Goal: Check status

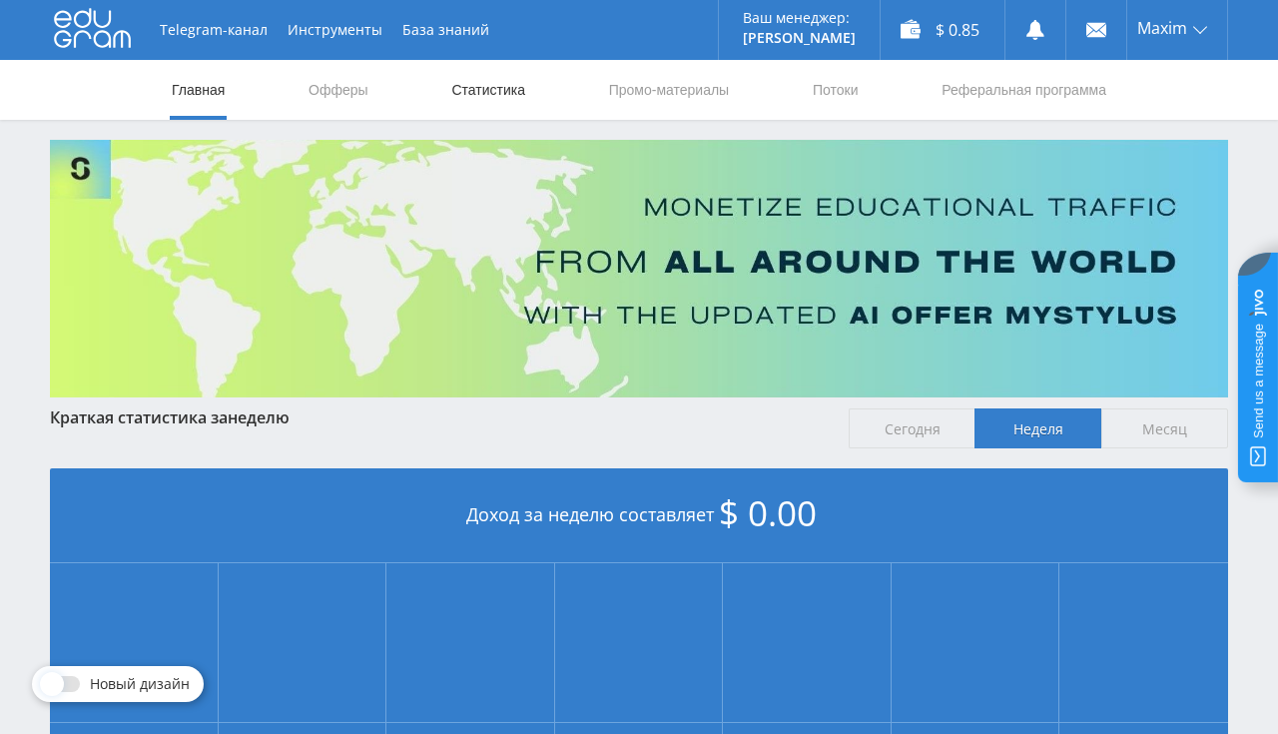
click at [485, 100] on link "Статистика" at bounding box center [488, 90] width 78 height 60
click at [485, 89] on link "Статистика" at bounding box center [488, 90] width 78 height 60
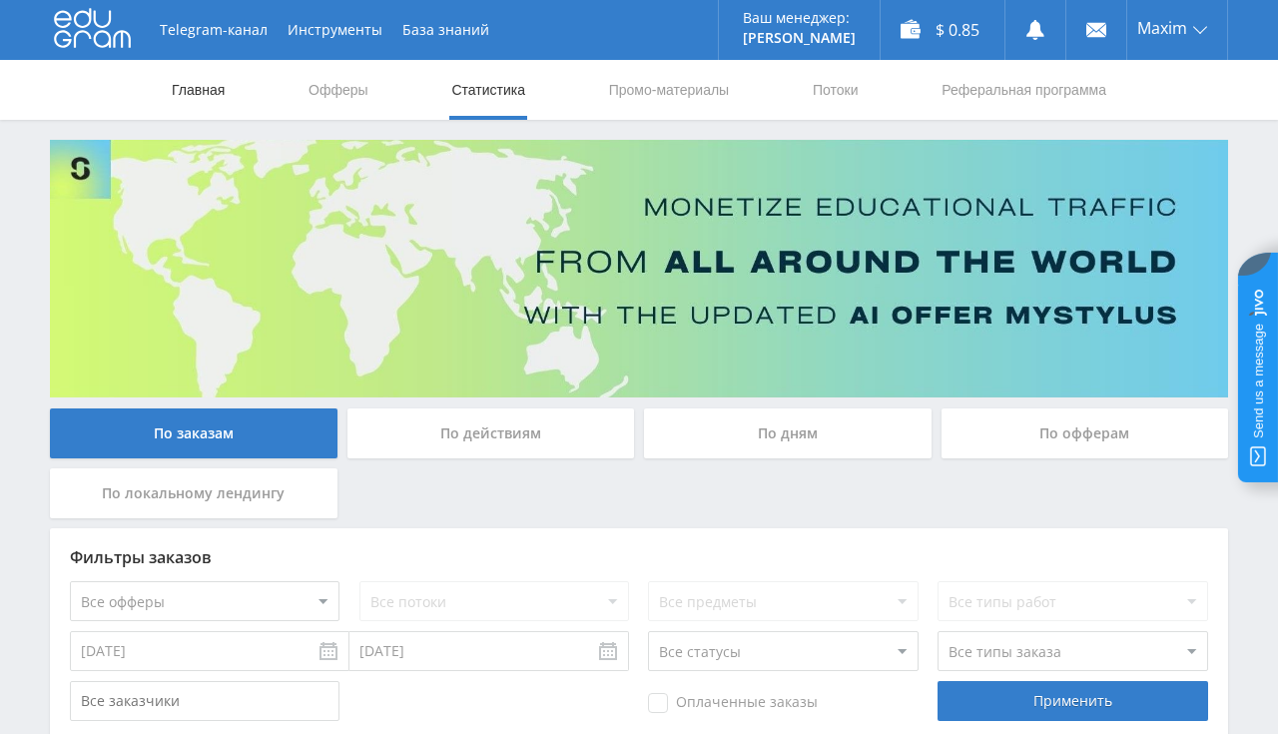
click at [201, 86] on link "Главная" at bounding box center [198, 90] width 57 height 60
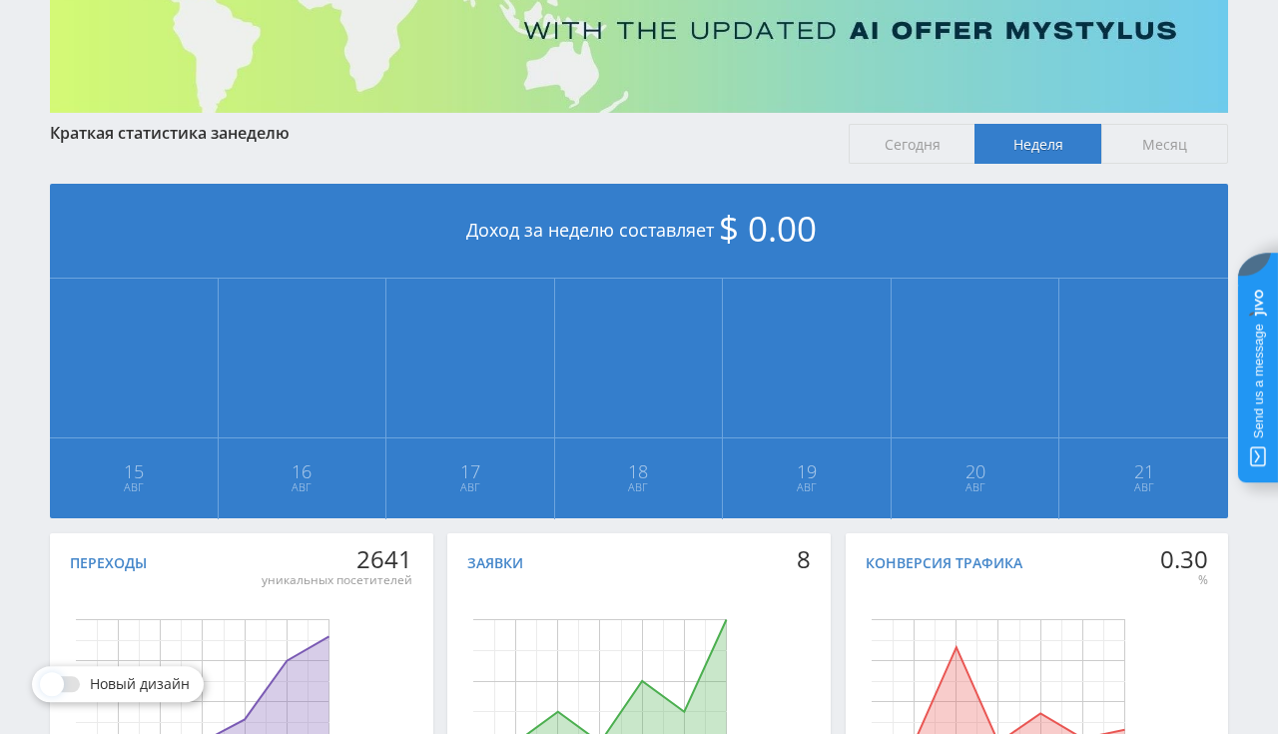
scroll to position [211, 0]
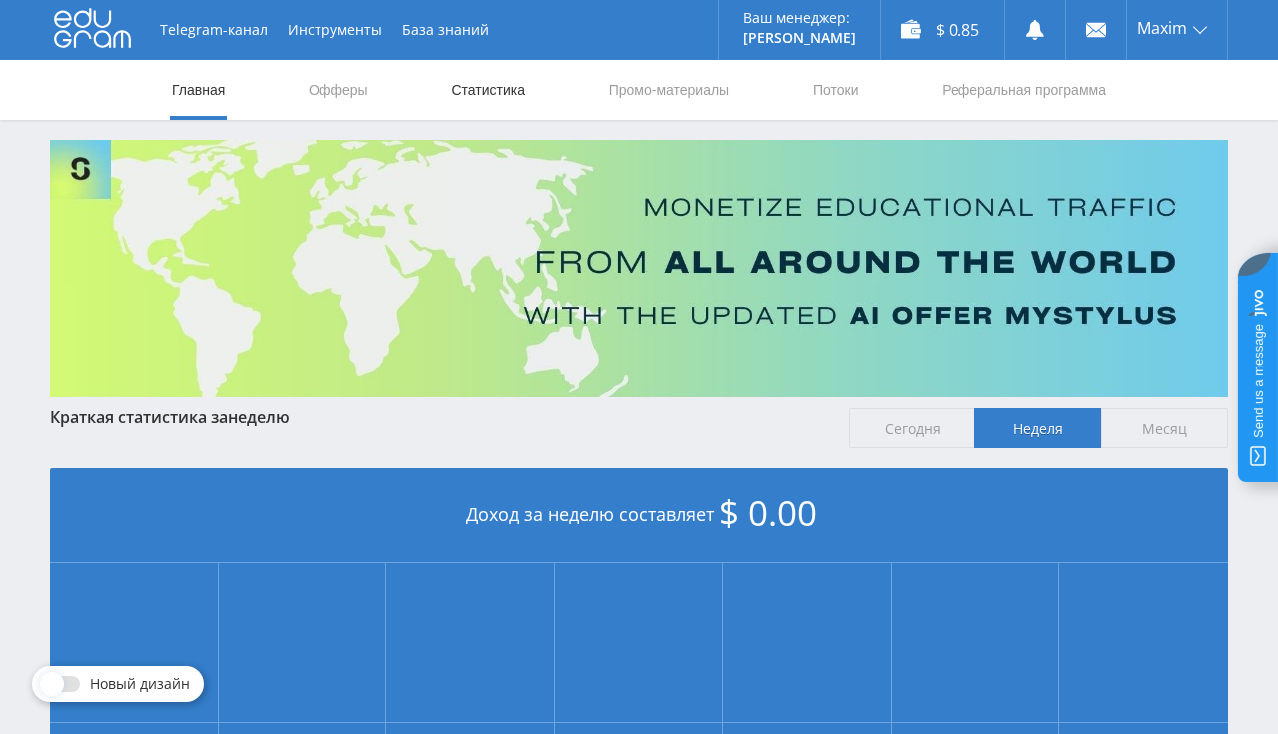
click at [518, 101] on link "Статистика" at bounding box center [488, 90] width 78 height 60
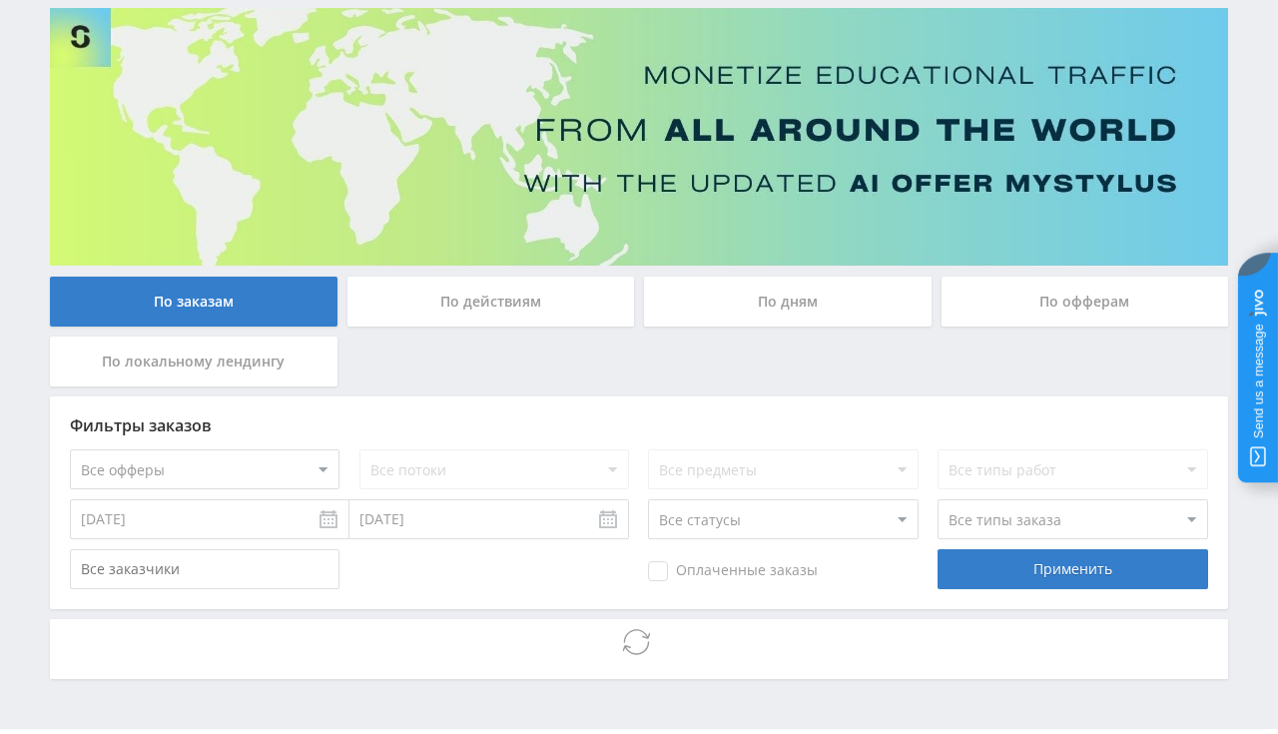
scroll to position [187, 0]
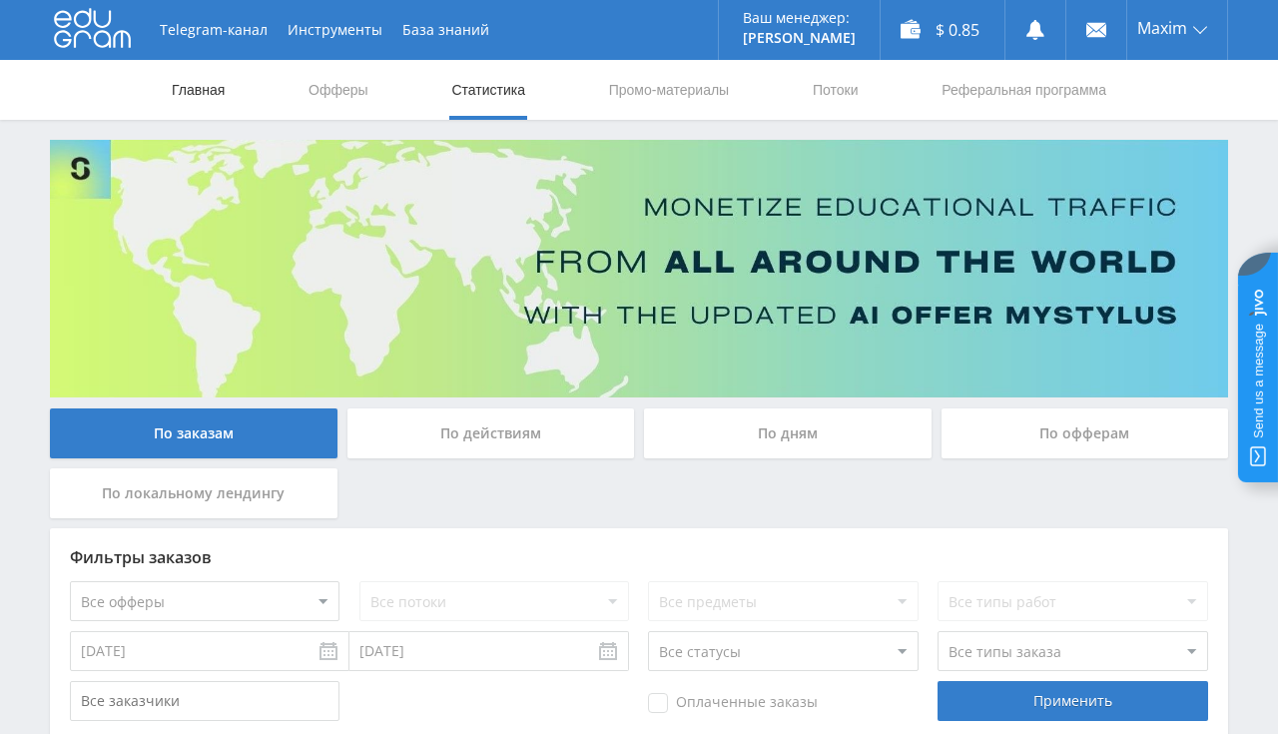
click at [207, 96] on link "Главная" at bounding box center [198, 90] width 57 height 60
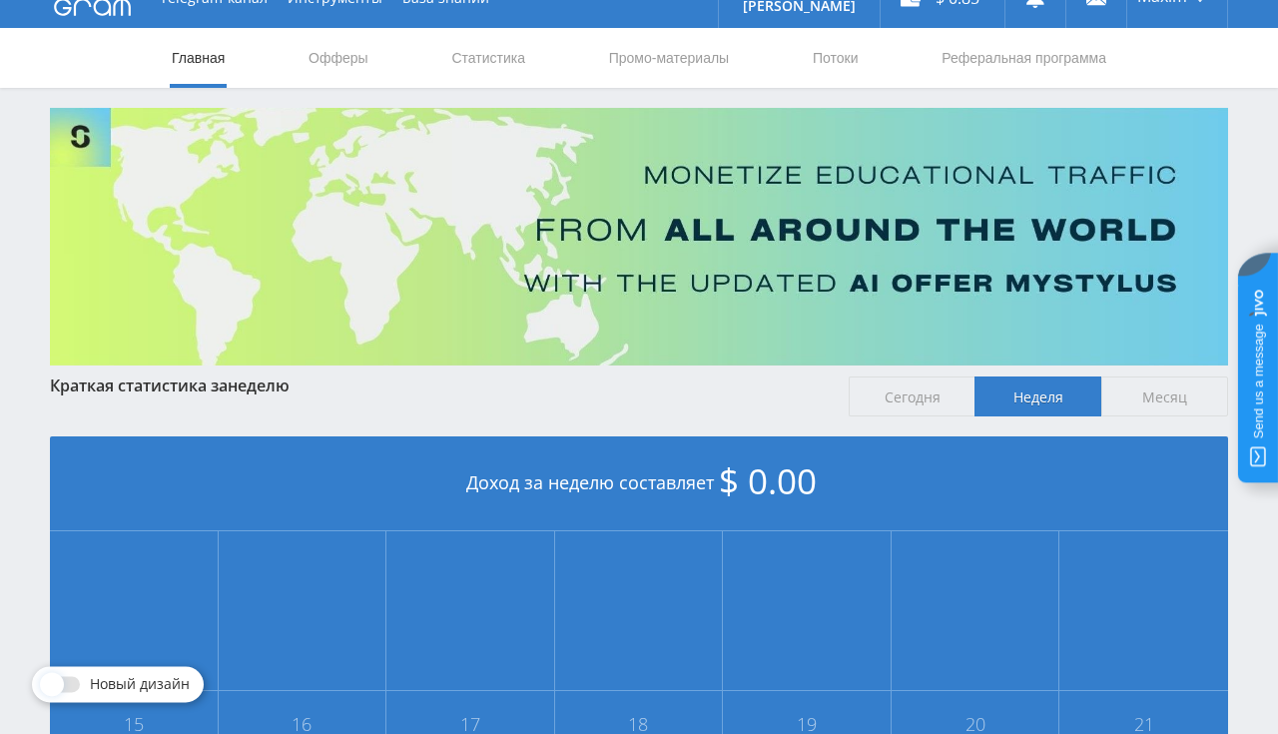
scroll to position [29, 0]
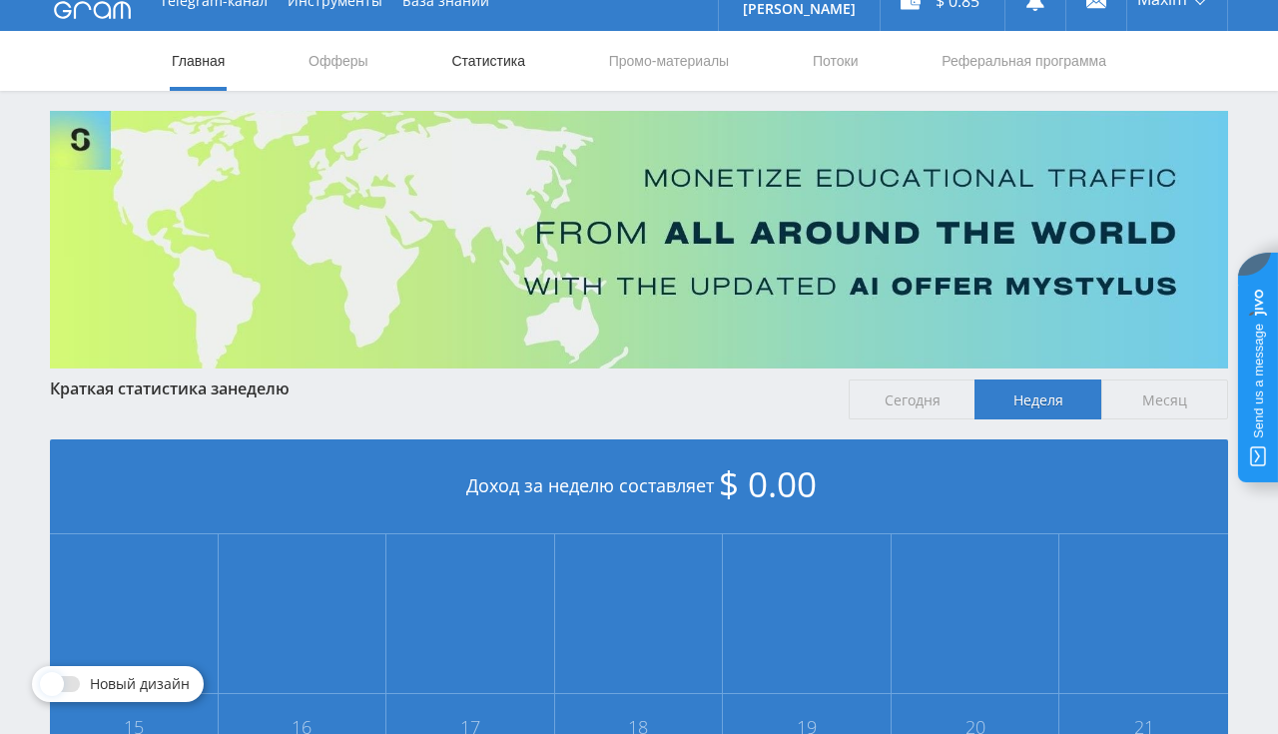
click at [497, 42] on link "Статистика" at bounding box center [488, 61] width 78 height 60
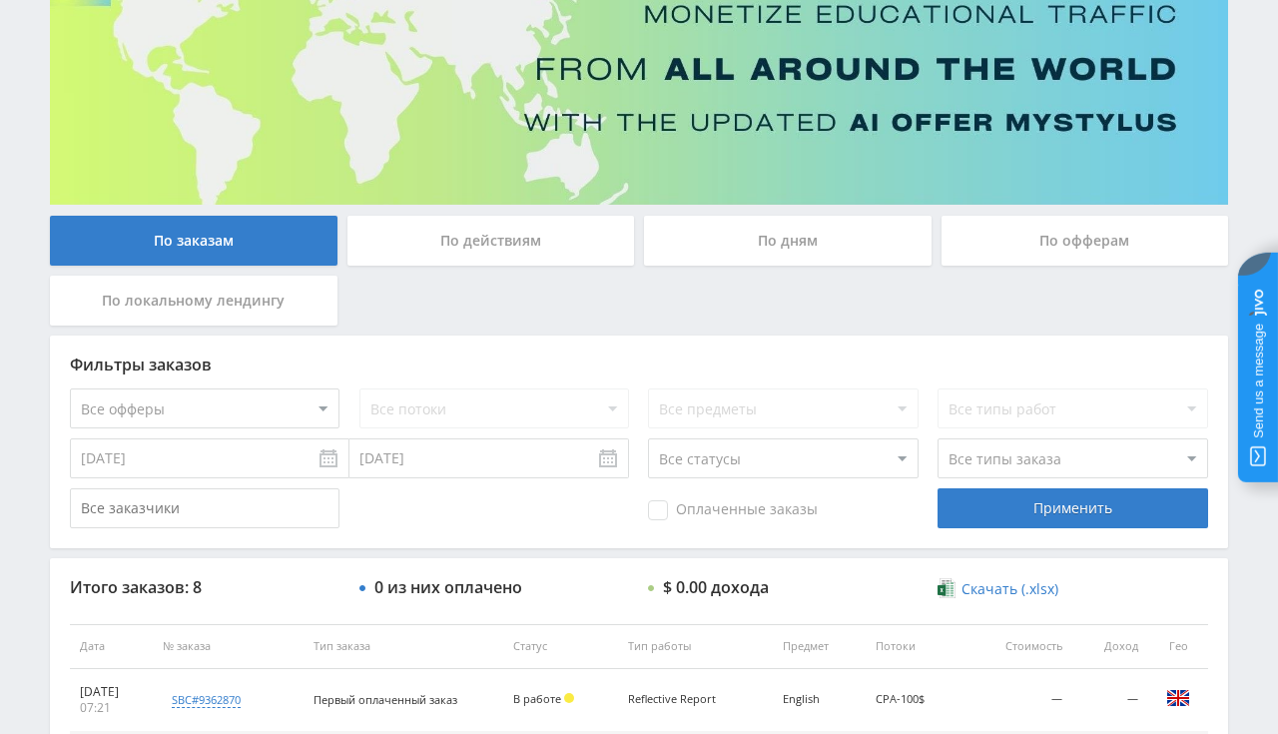
scroll to position [29, 0]
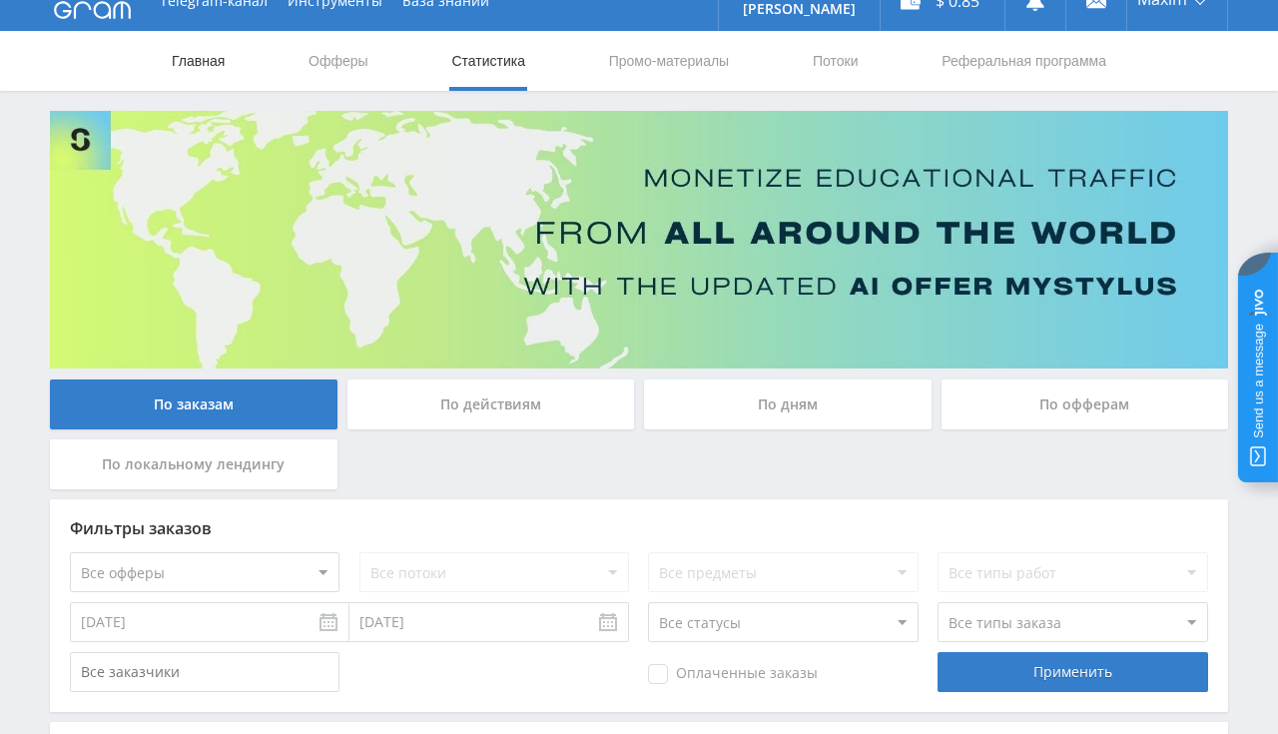
click at [187, 60] on link "Главная" at bounding box center [198, 61] width 57 height 60
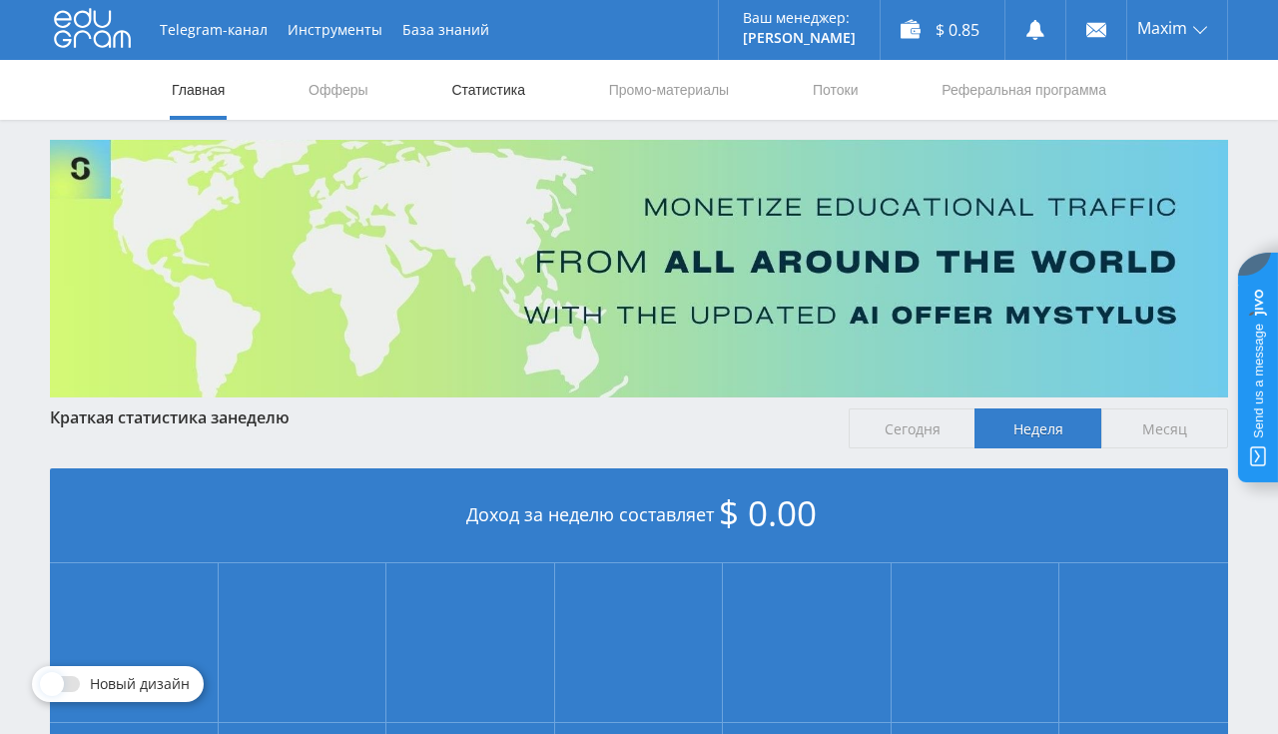
click at [470, 94] on link "Статистика" at bounding box center [488, 90] width 78 height 60
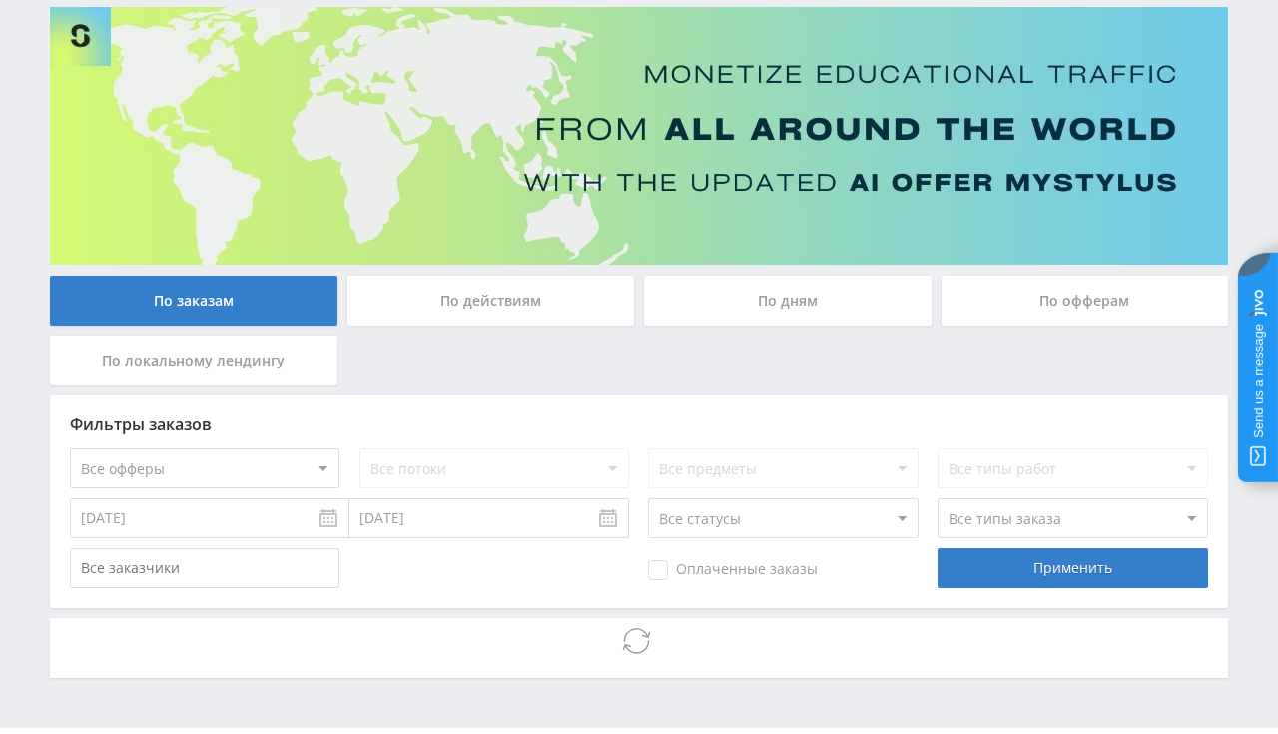
scroll to position [187, 0]
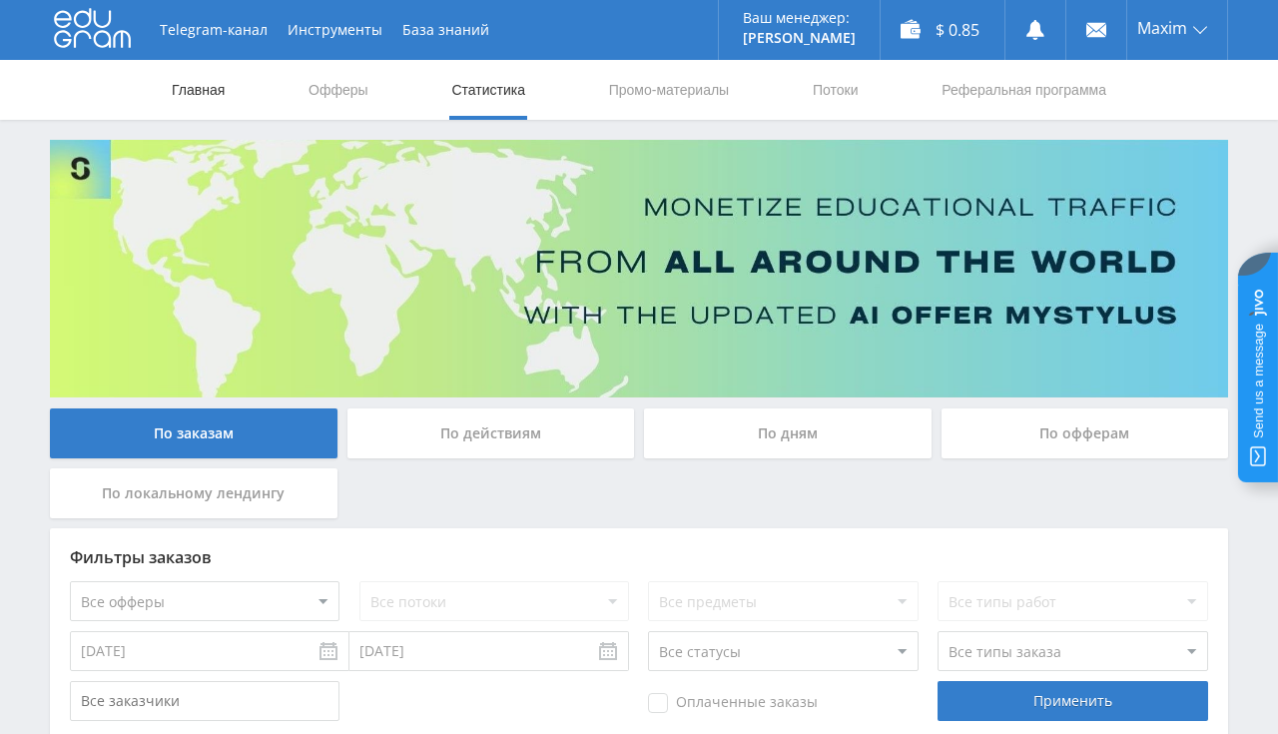
click at [202, 89] on link "Главная" at bounding box center [198, 90] width 57 height 60
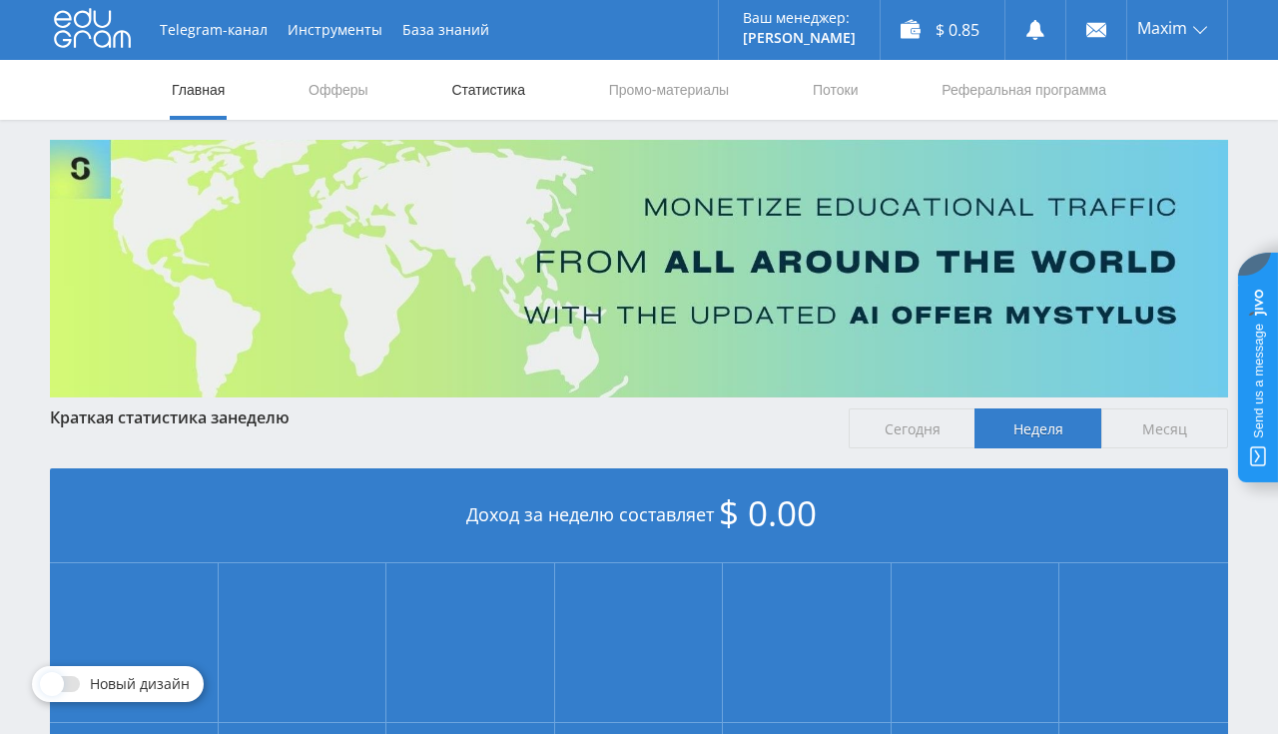
click at [475, 90] on link "Статистика" at bounding box center [488, 90] width 78 height 60
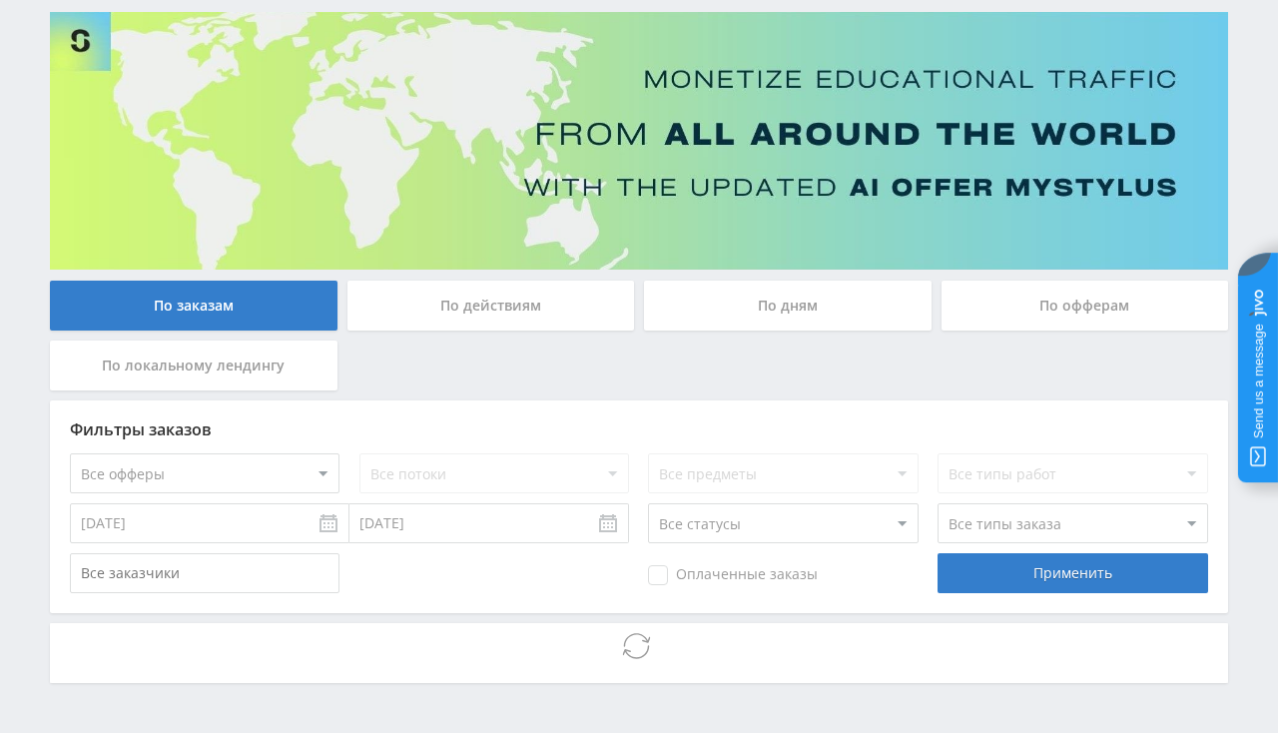
scroll to position [187, 0]
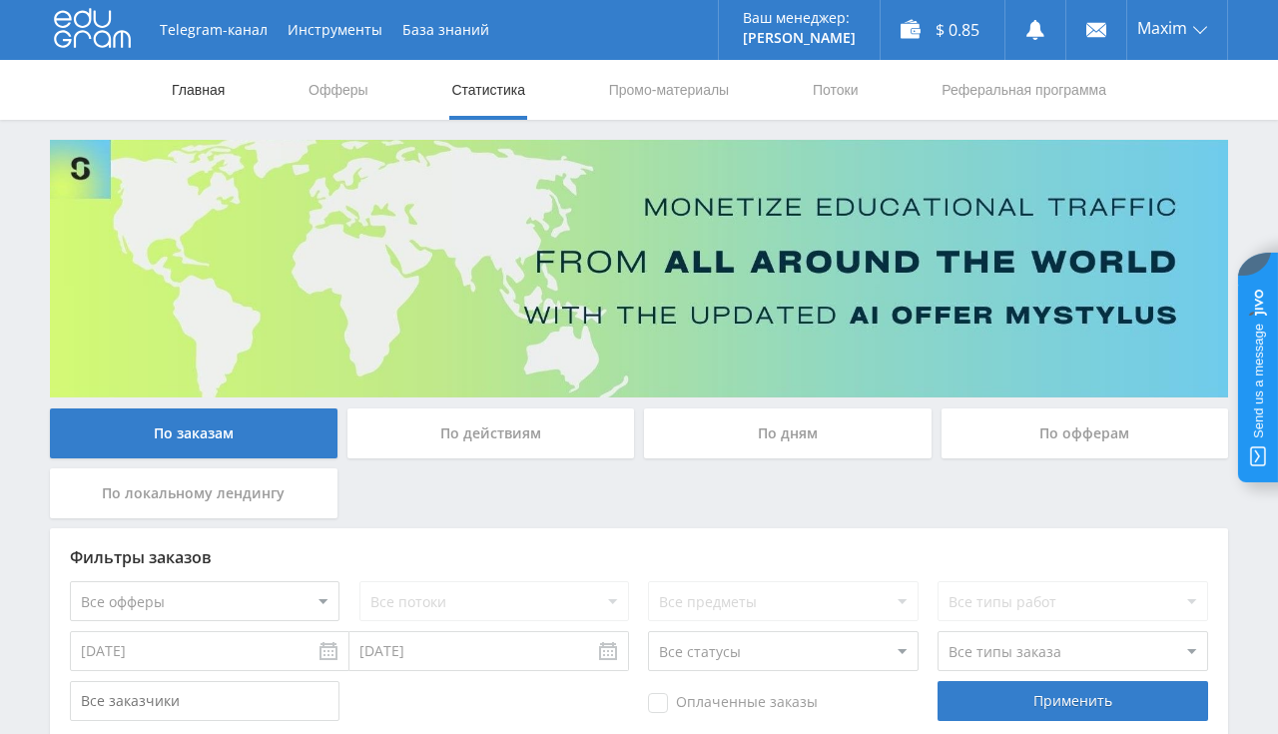
click at [209, 81] on link "Главная" at bounding box center [198, 90] width 57 height 60
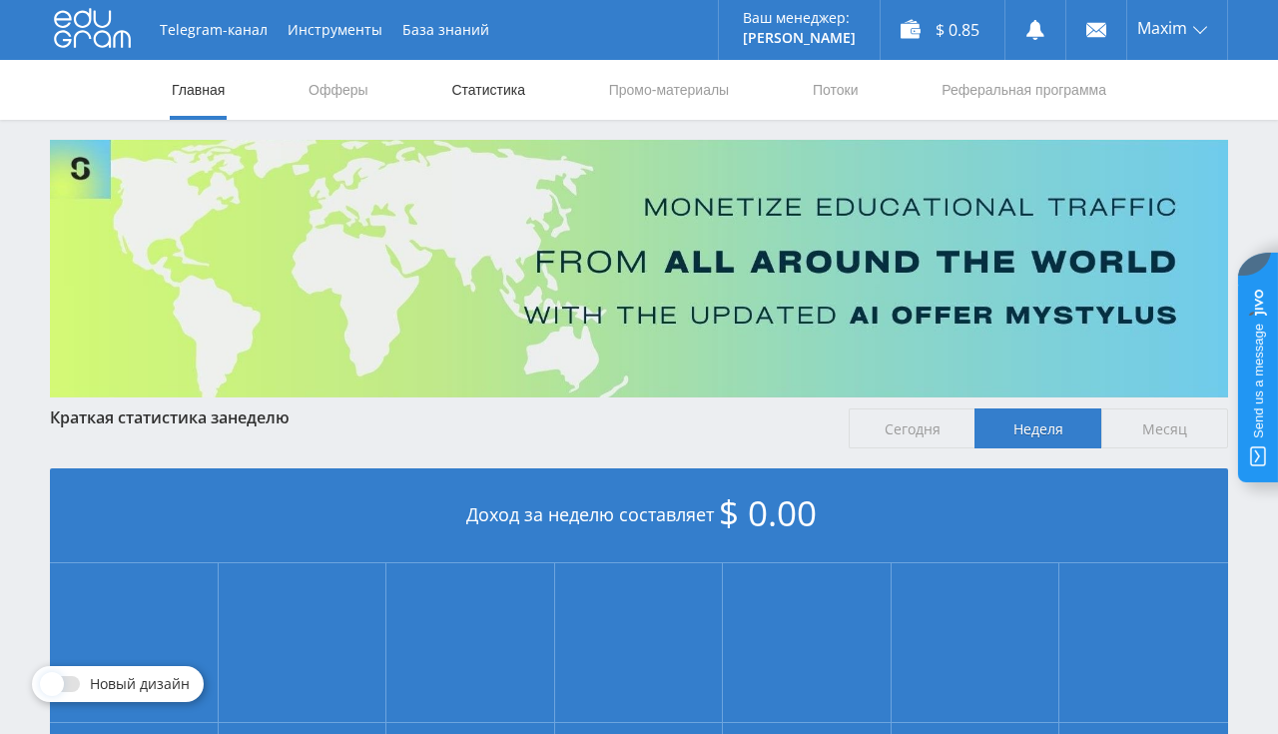
click at [505, 109] on link "Статистика" at bounding box center [488, 90] width 78 height 60
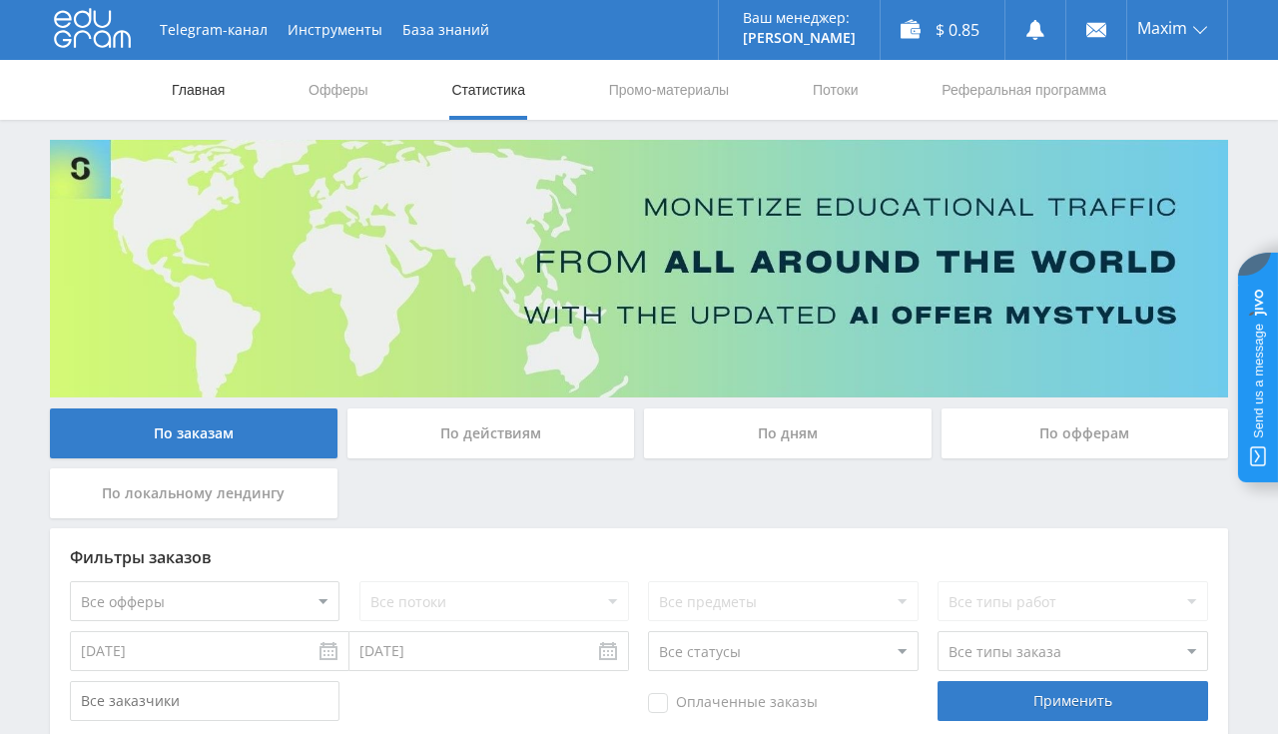
click at [184, 89] on link "Главная" at bounding box center [198, 90] width 57 height 60
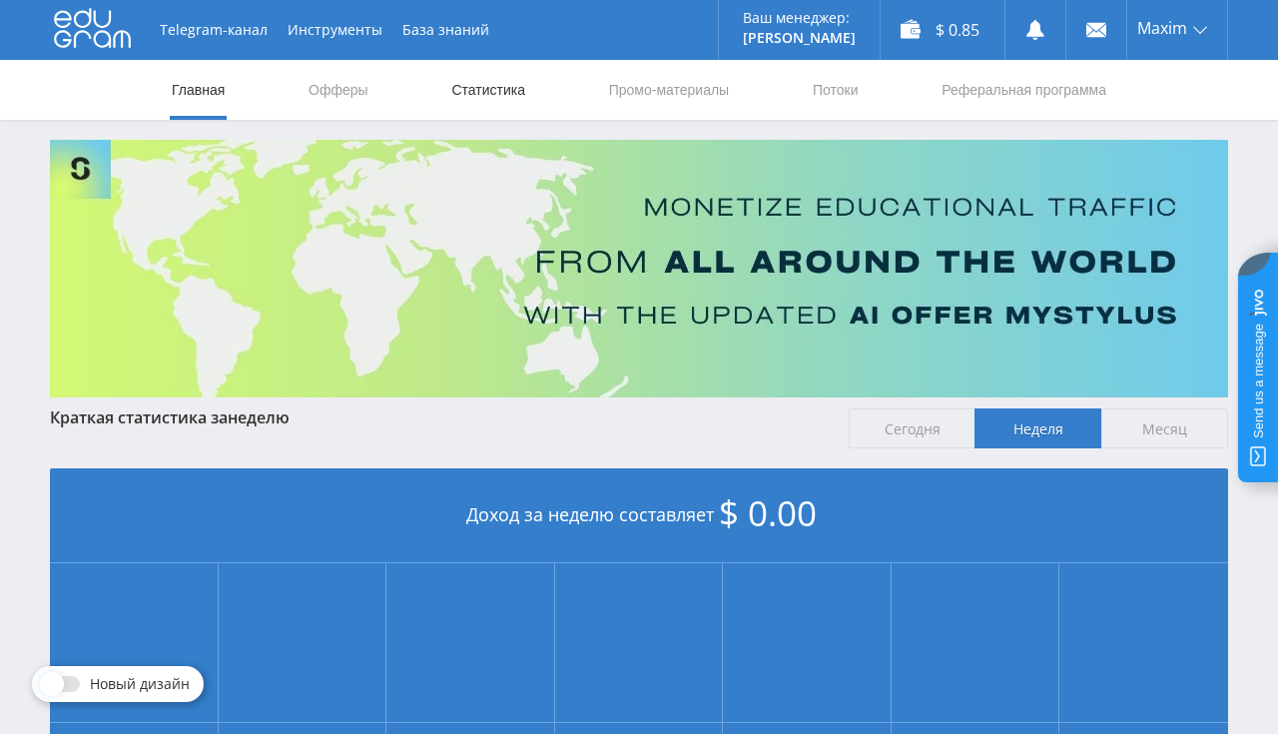
click at [467, 100] on link "Статистика" at bounding box center [488, 90] width 78 height 60
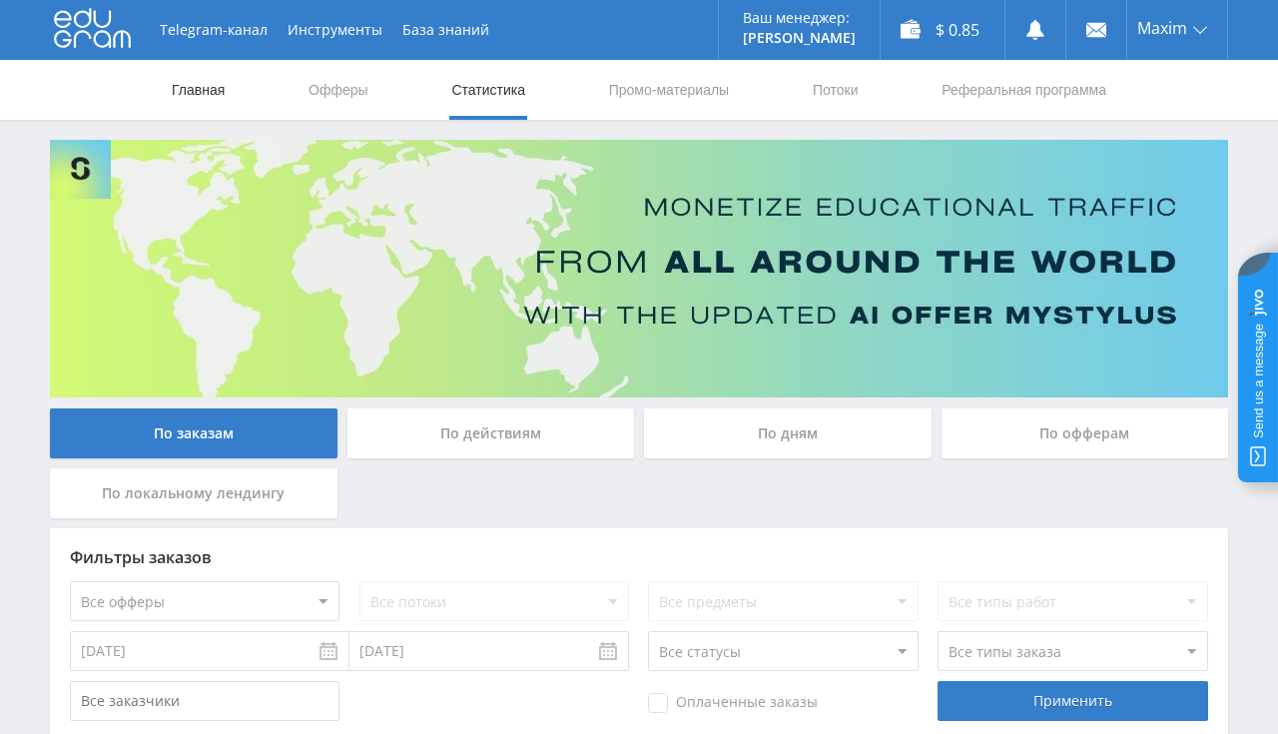
click at [190, 81] on link "Главная" at bounding box center [198, 90] width 57 height 60
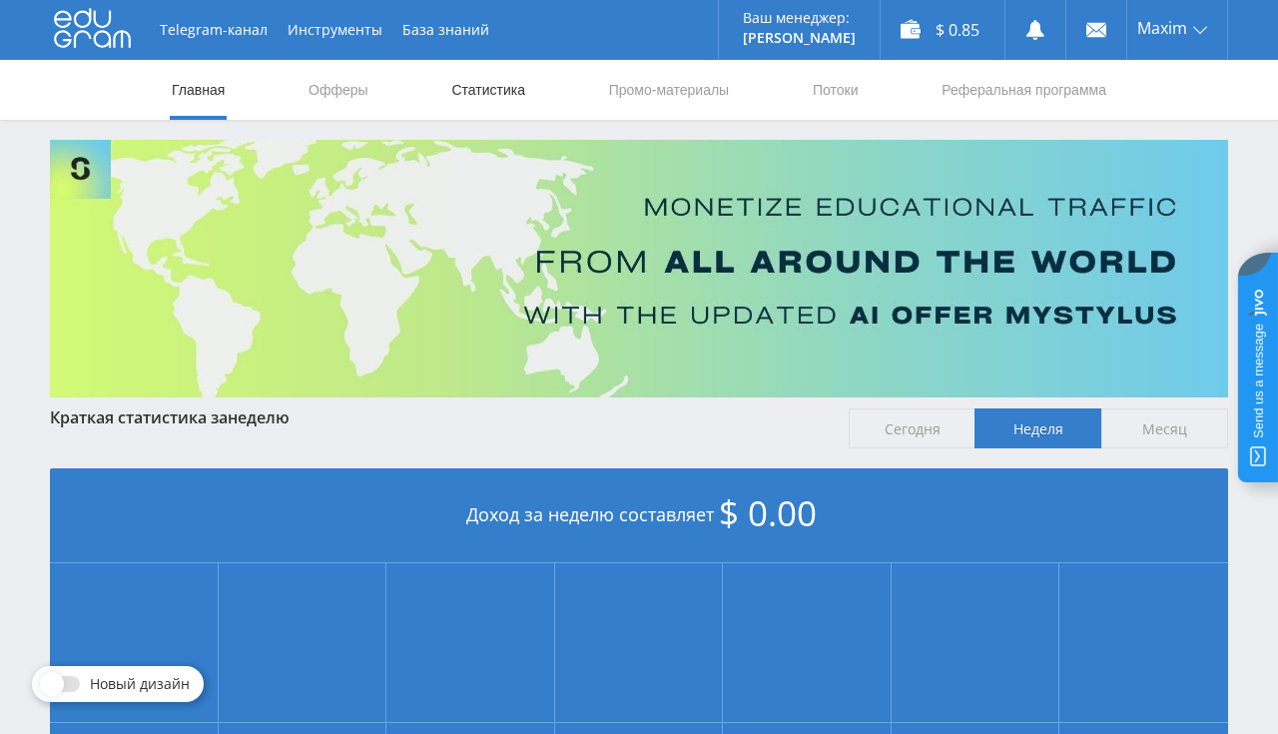
click at [483, 101] on link "Статистика" at bounding box center [488, 90] width 78 height 60
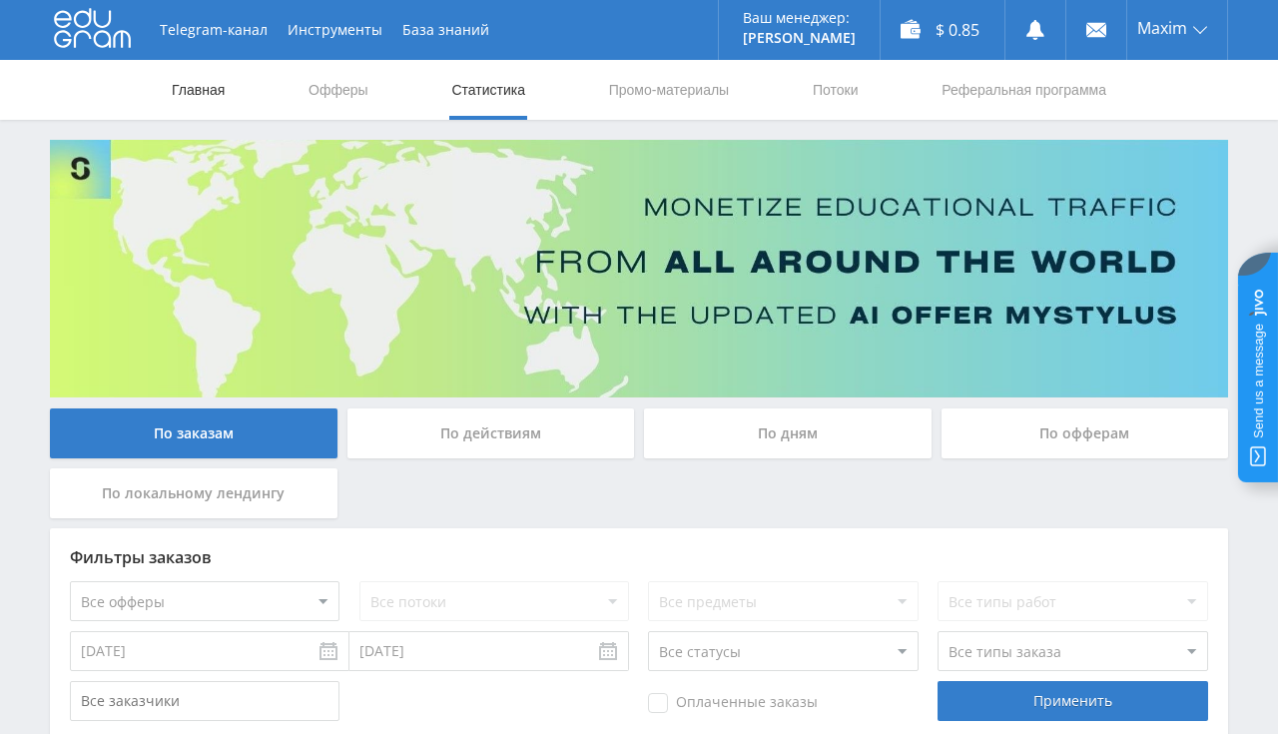
click at [187, 84] on link "Главная" at bounding box center [198, 90] width 57 height 60
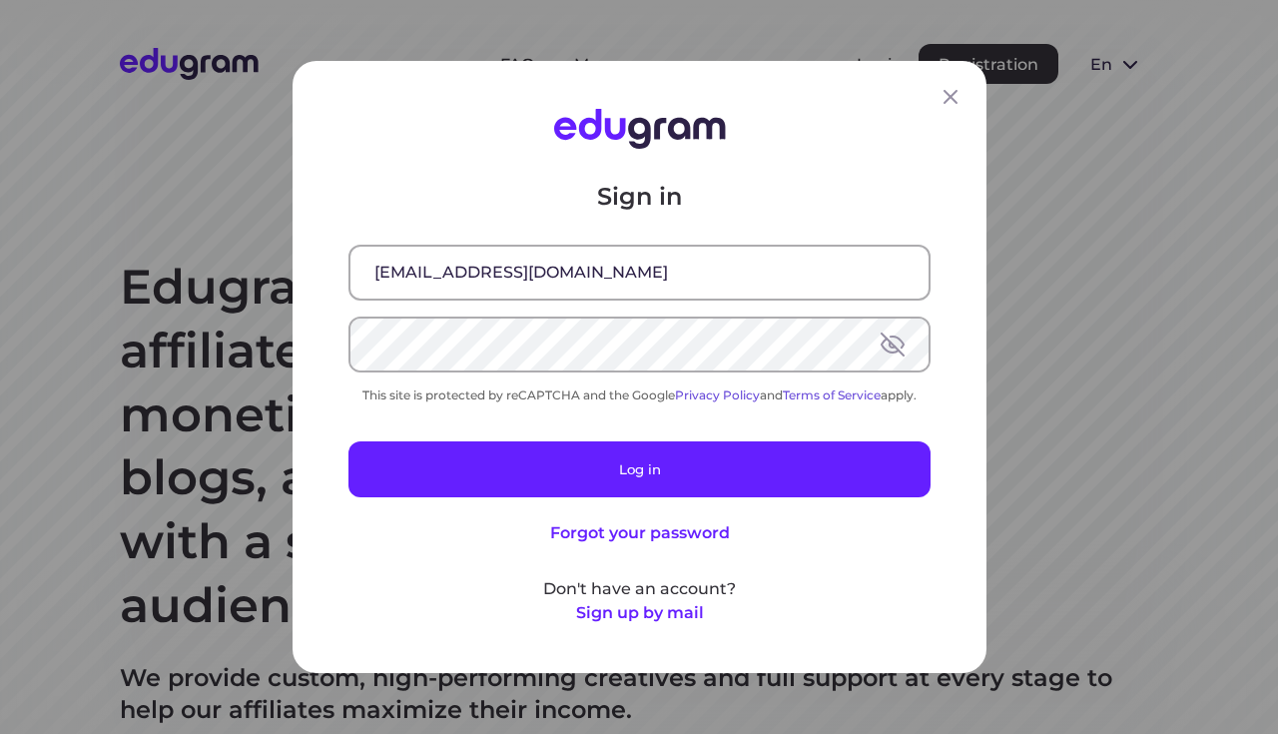
click at [541, 477] on button "Log in" at bounding box center [640, 469] width 582 height 56
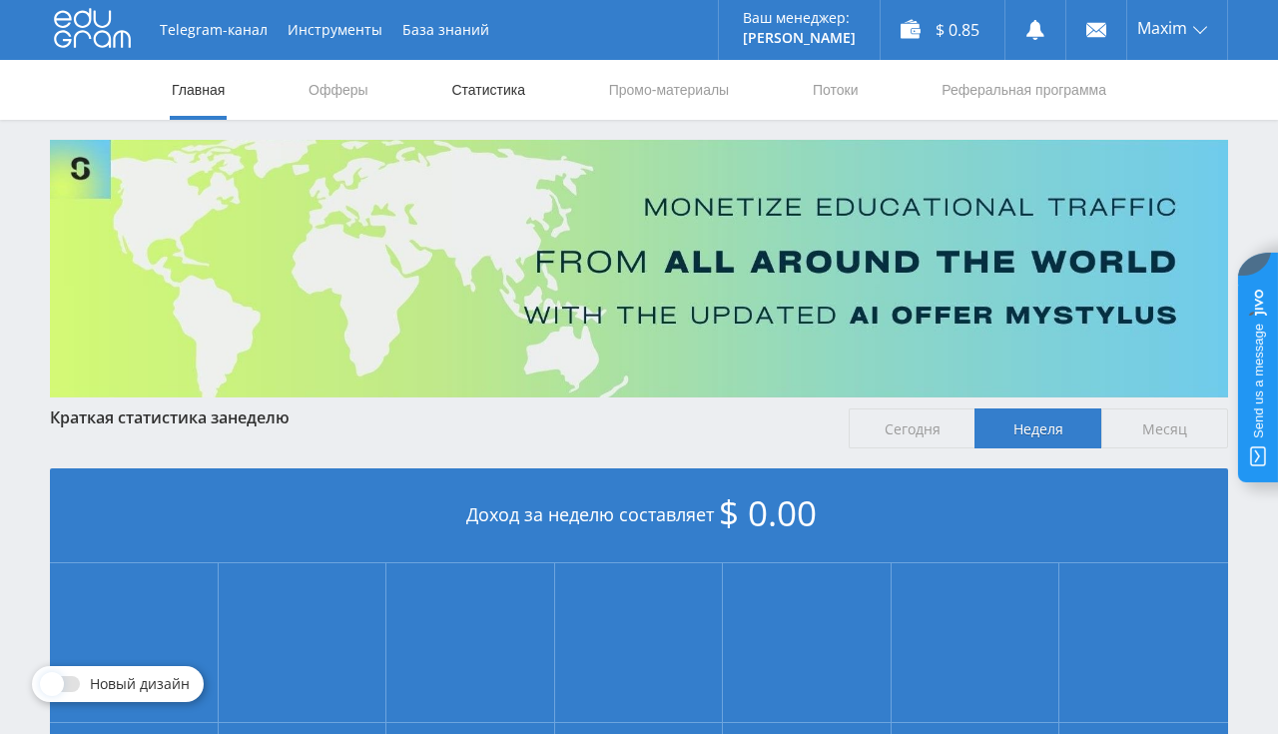
click link "Статистика"
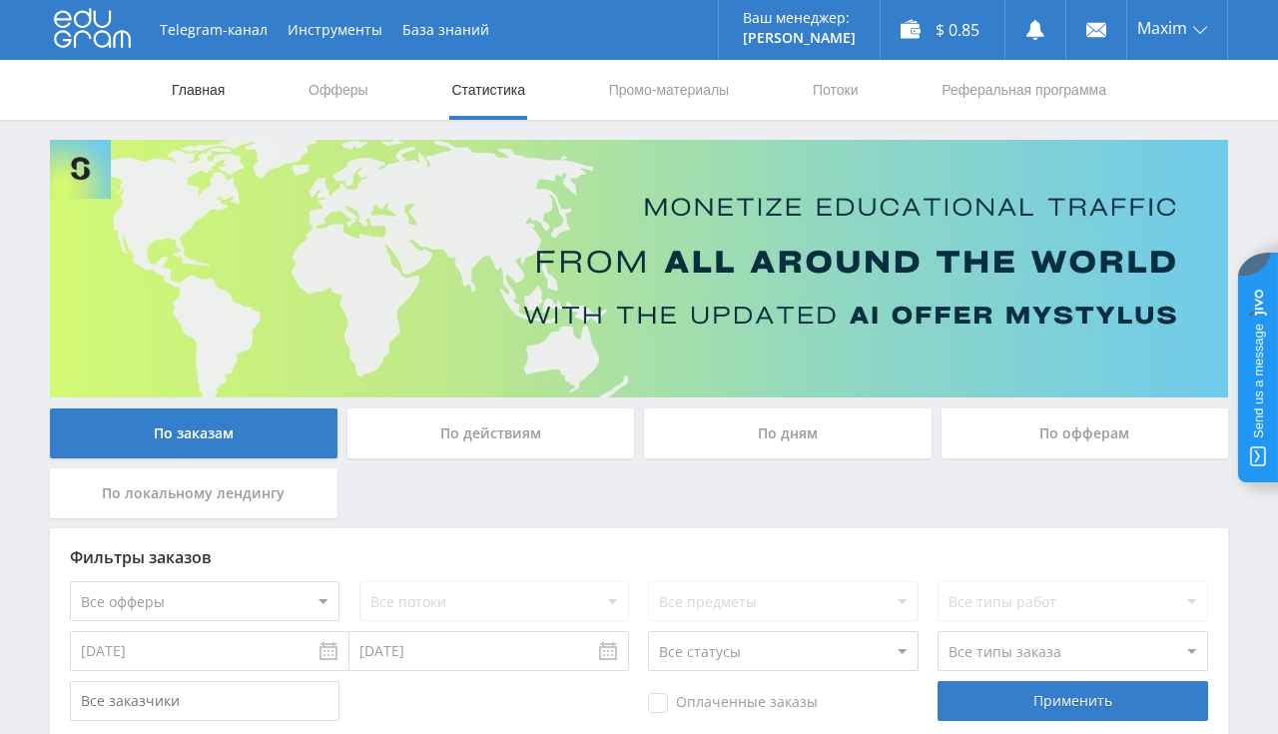
click link "Главная"
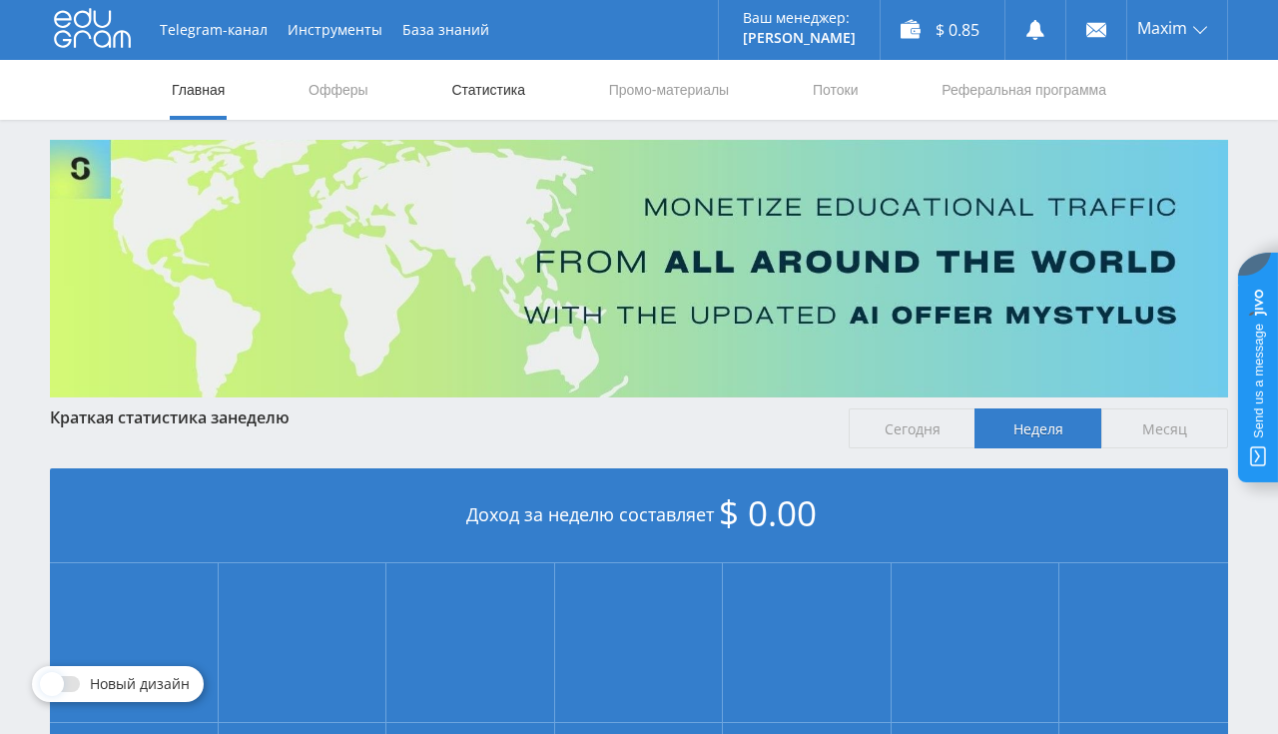
click at [492, 95] on link "Статистика" at bounding box center [488, 90] width 78 height 60
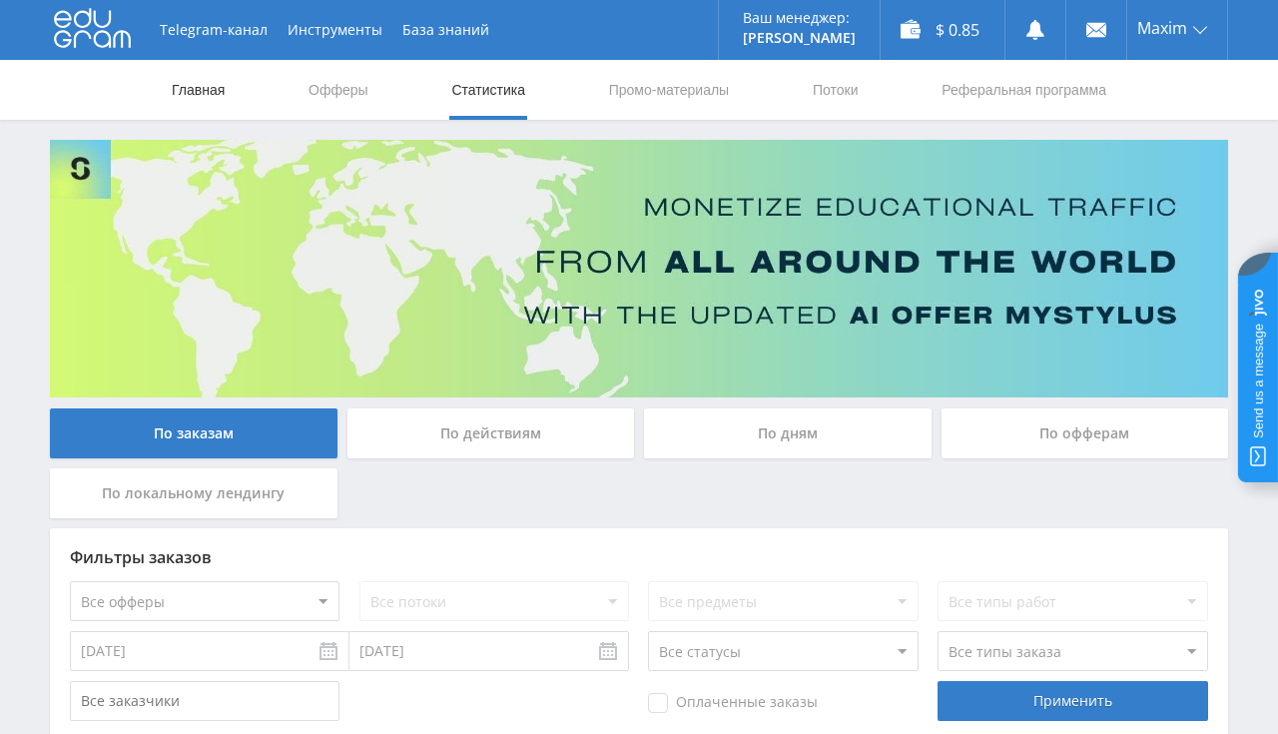
click at [182, 95] on link "Главная" at bounding box center [198, 90] width 57 height 60
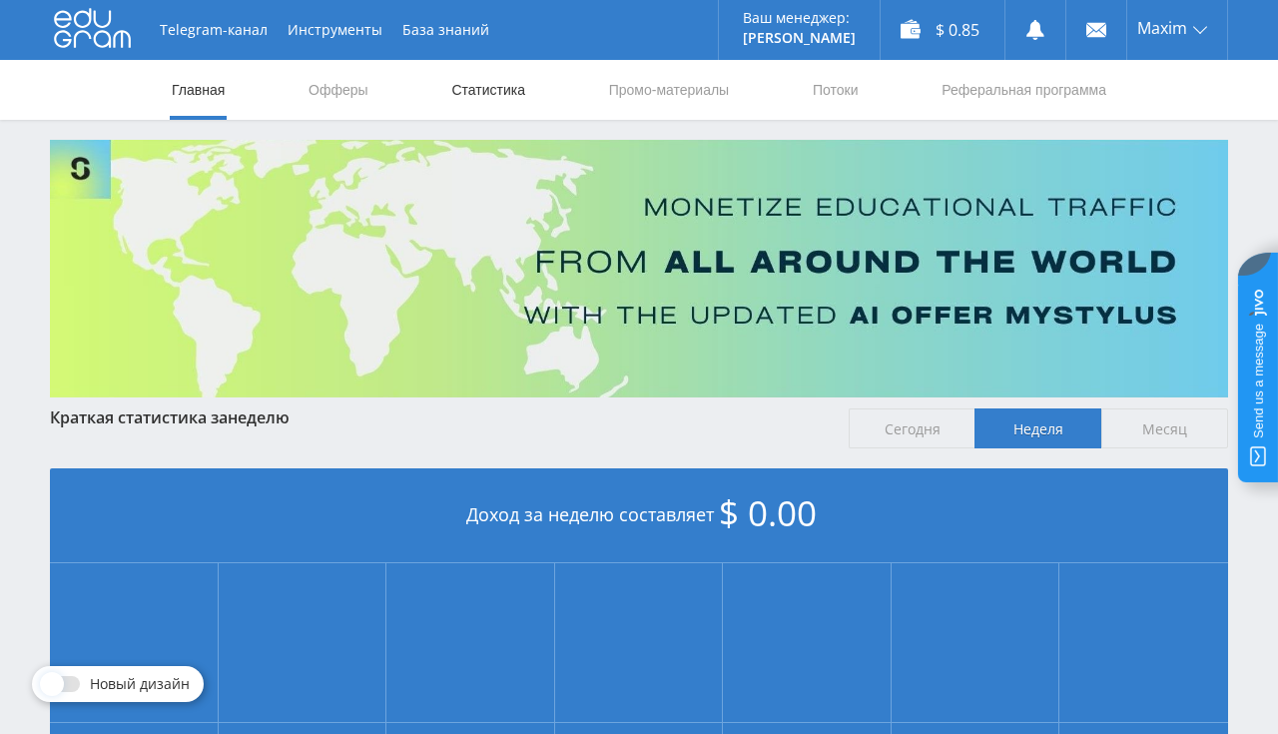
click at [507, 95] on link "Статистика" at bounding box center [488, 90] width 78 height 60
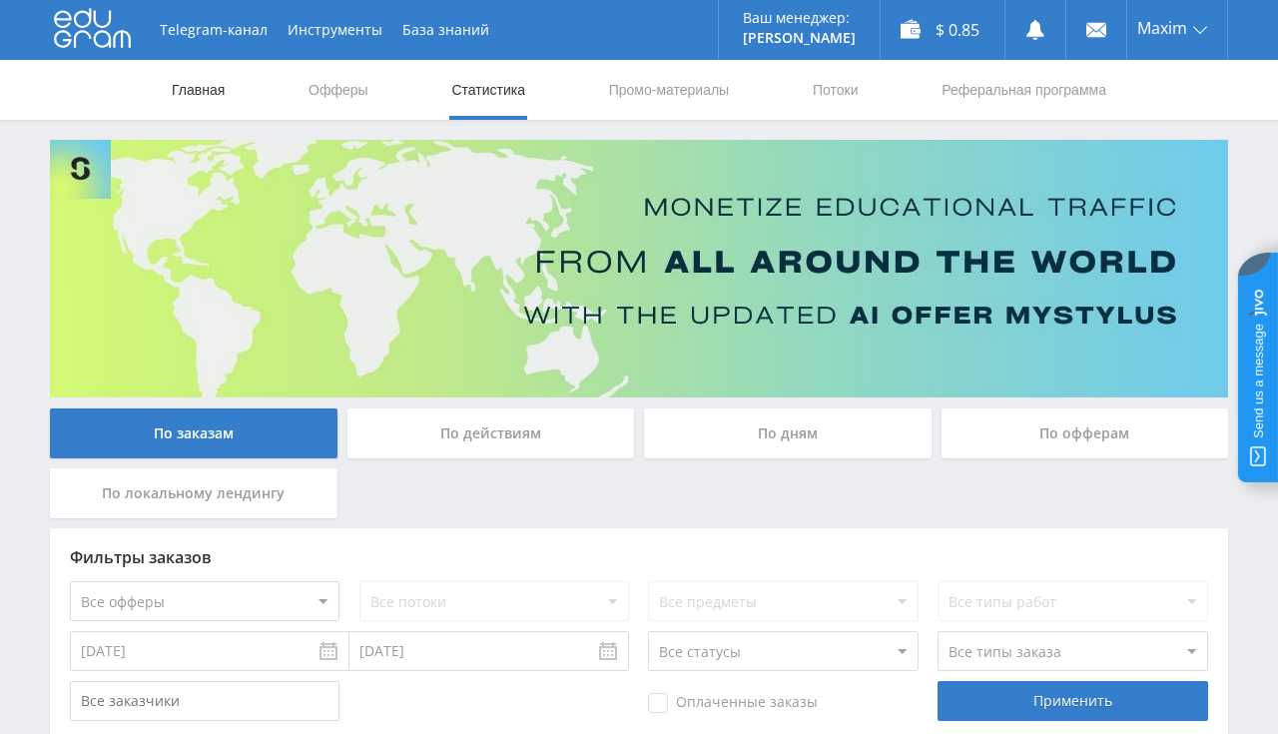
click at [206, 90] on link "Главная" at bounding box center [198, 90] width 57 height 60
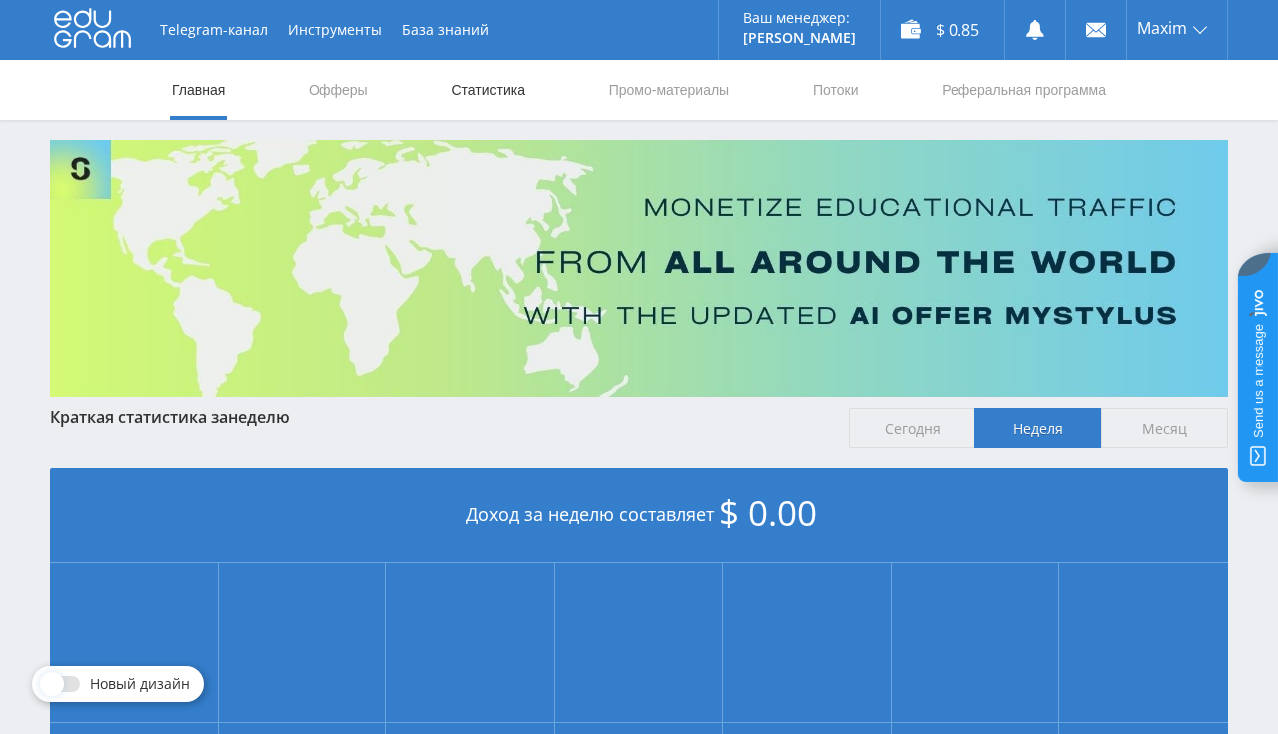
click at [517, 86] on link "Статистика" at bounding box center [488, 90] width 78 height 60
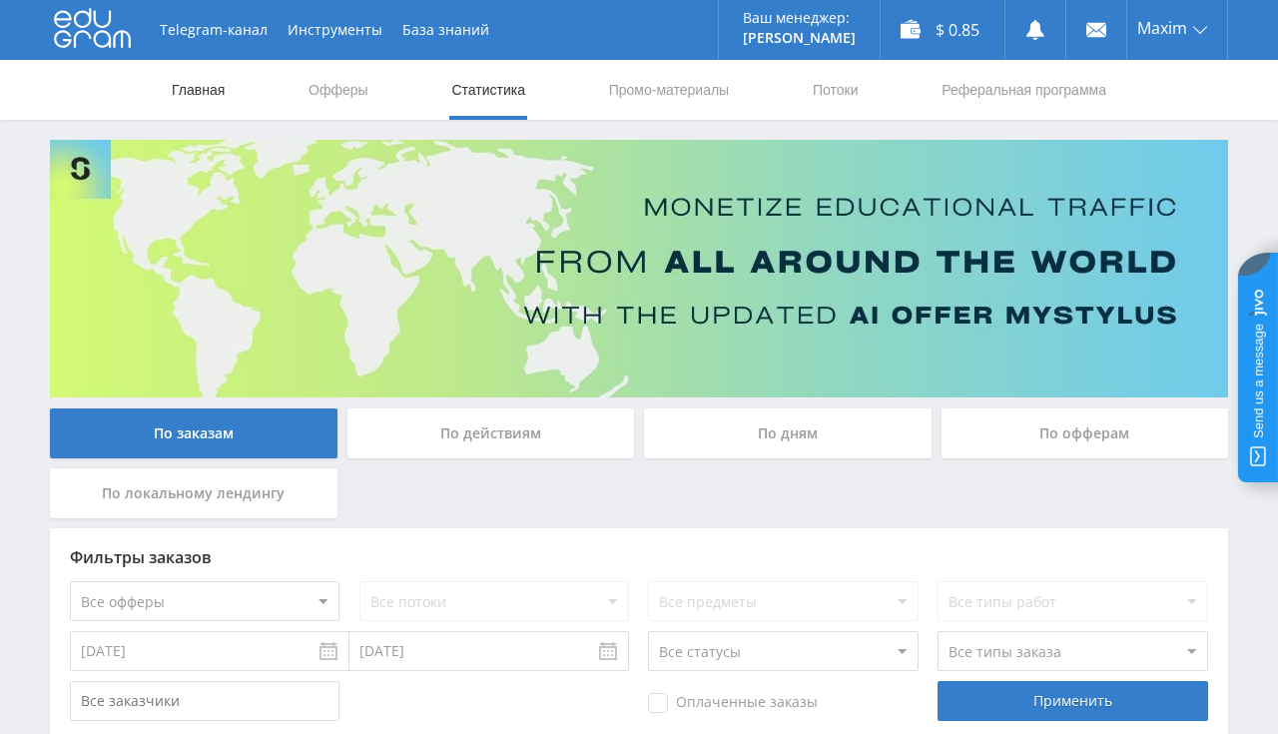
click at [213, 86] on link "Главная" at bounding box center [198, 90] width 57 height 60
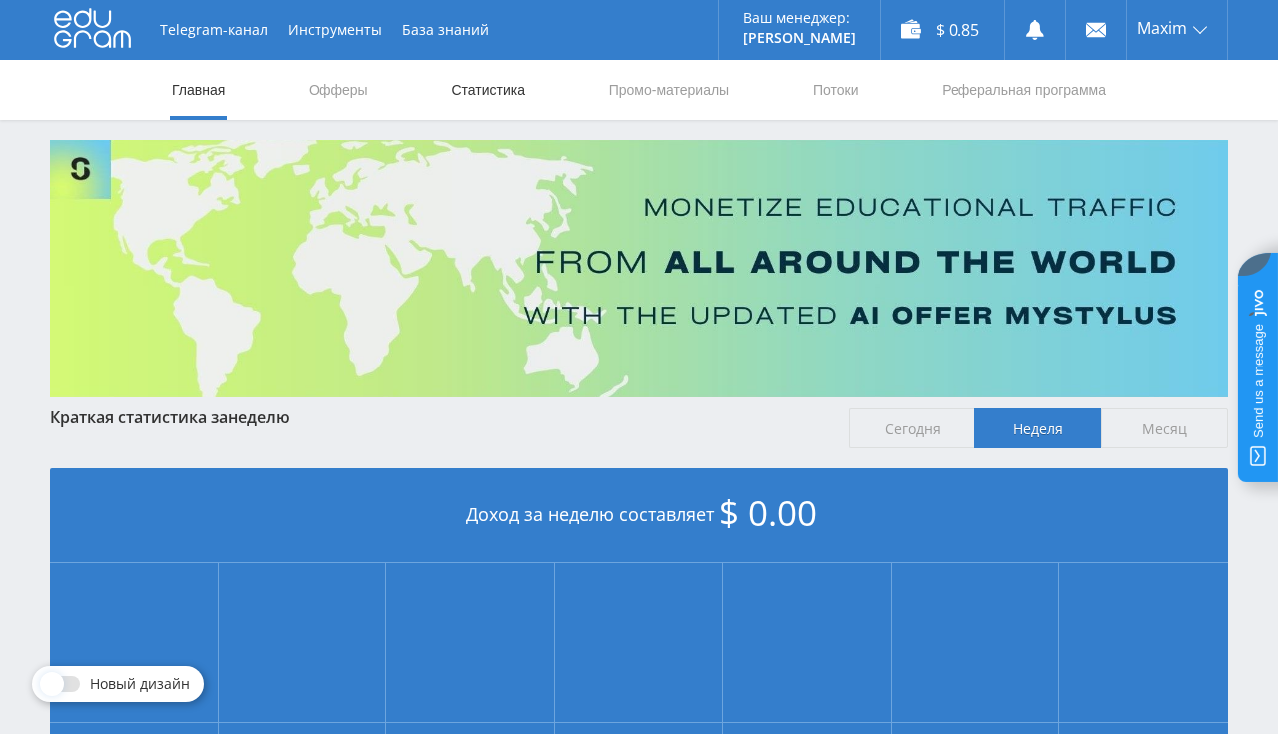
click at [459, 97] on link "Статистика" at bounding box center [488, 90] width 78 height 60
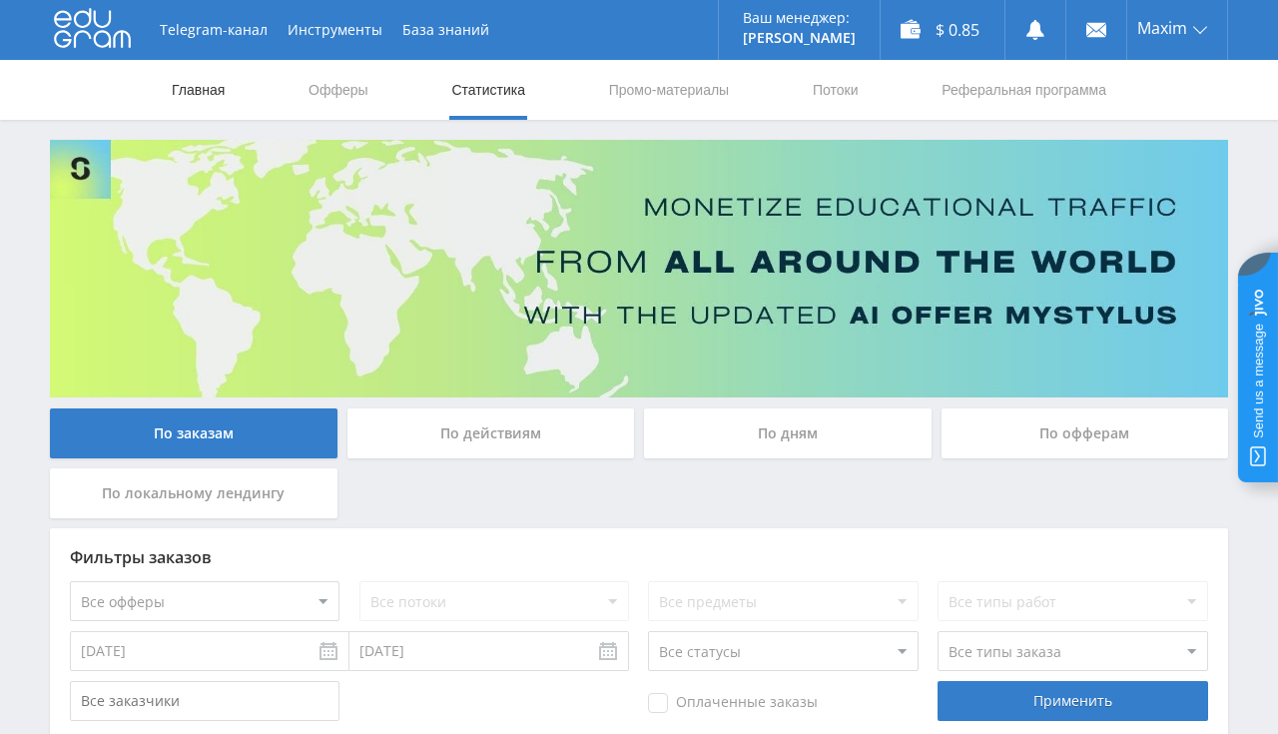
click at [206, 100] on link "Главная" at bounding box center [198, 90] width 57 height 60
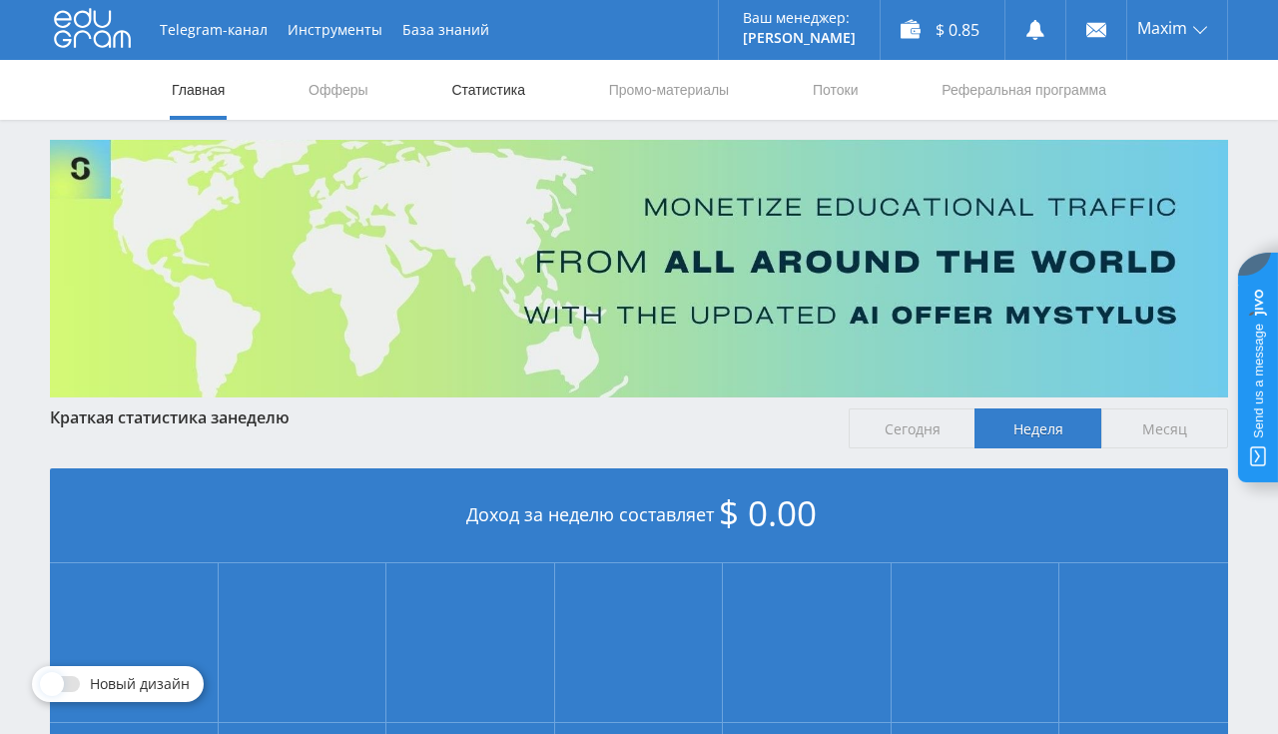
click at [477, 84] on link "Статистика" at bounding box center [488, 90] width 78 height 60
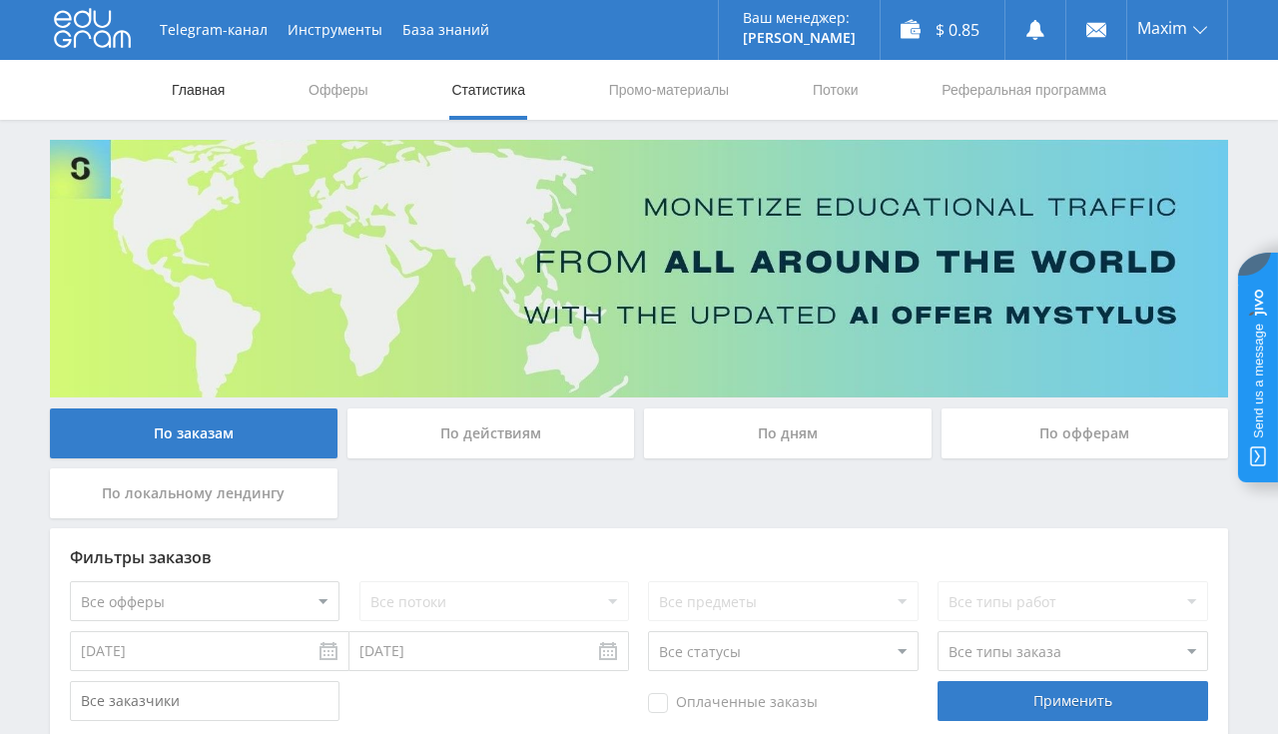
click at [185, 79] on link "Главная" at bounding box center [198, 90] width 57 height 60
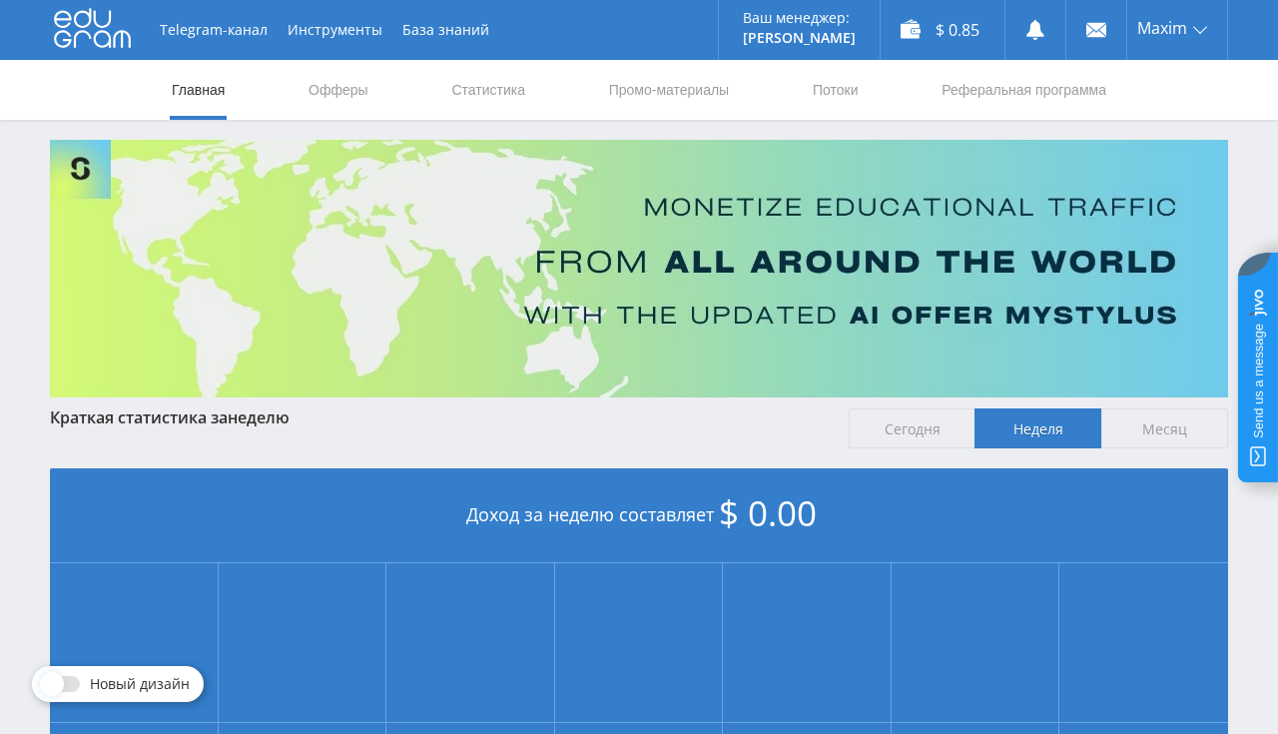
click at [86, 14] on use at bounding box center [92, 28] width 77 height 39
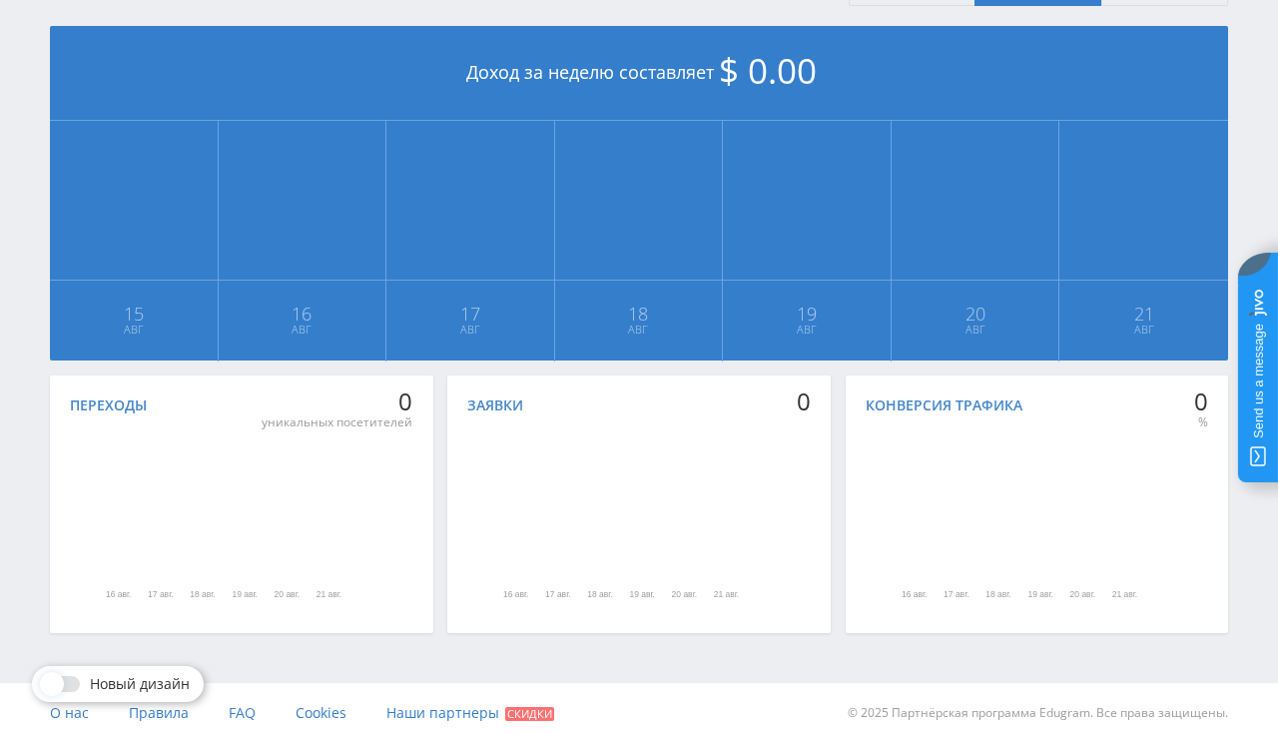
scroll to position [451, 0]
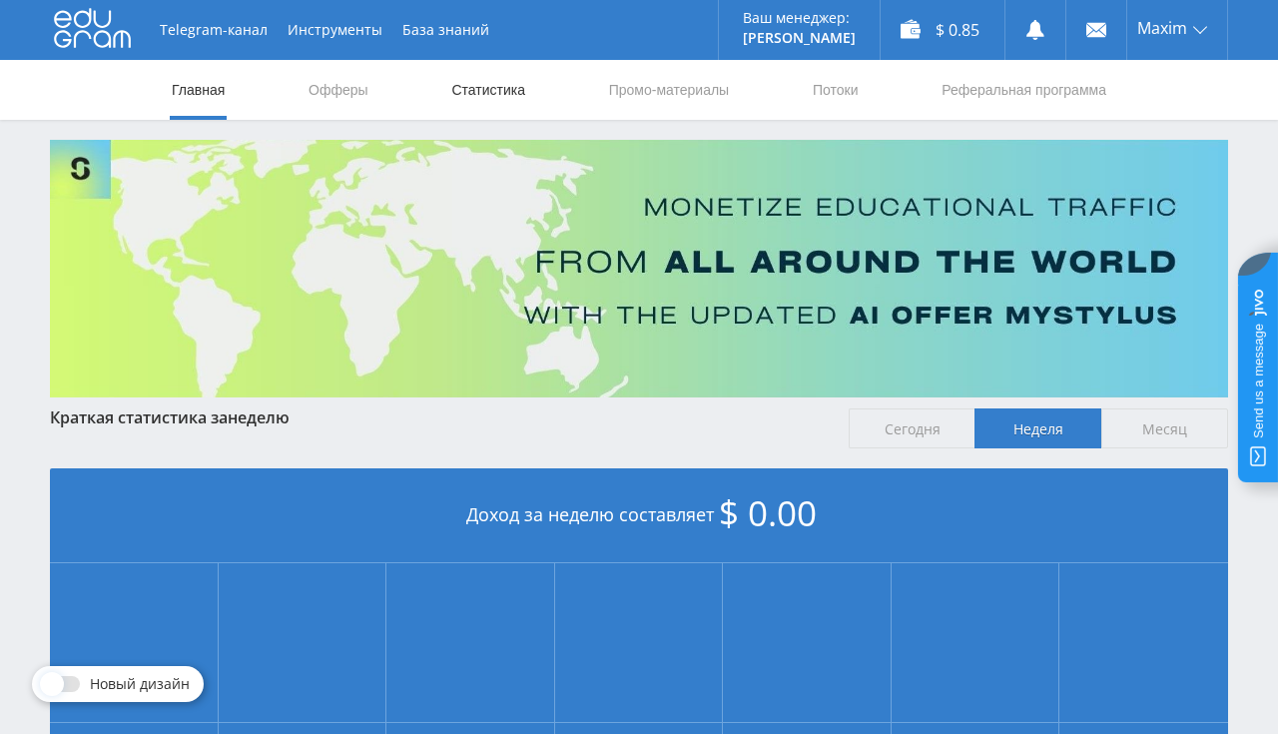
click at [501, 94] on link "Статистика" at bounding box center [488, 90] width 78 height 60
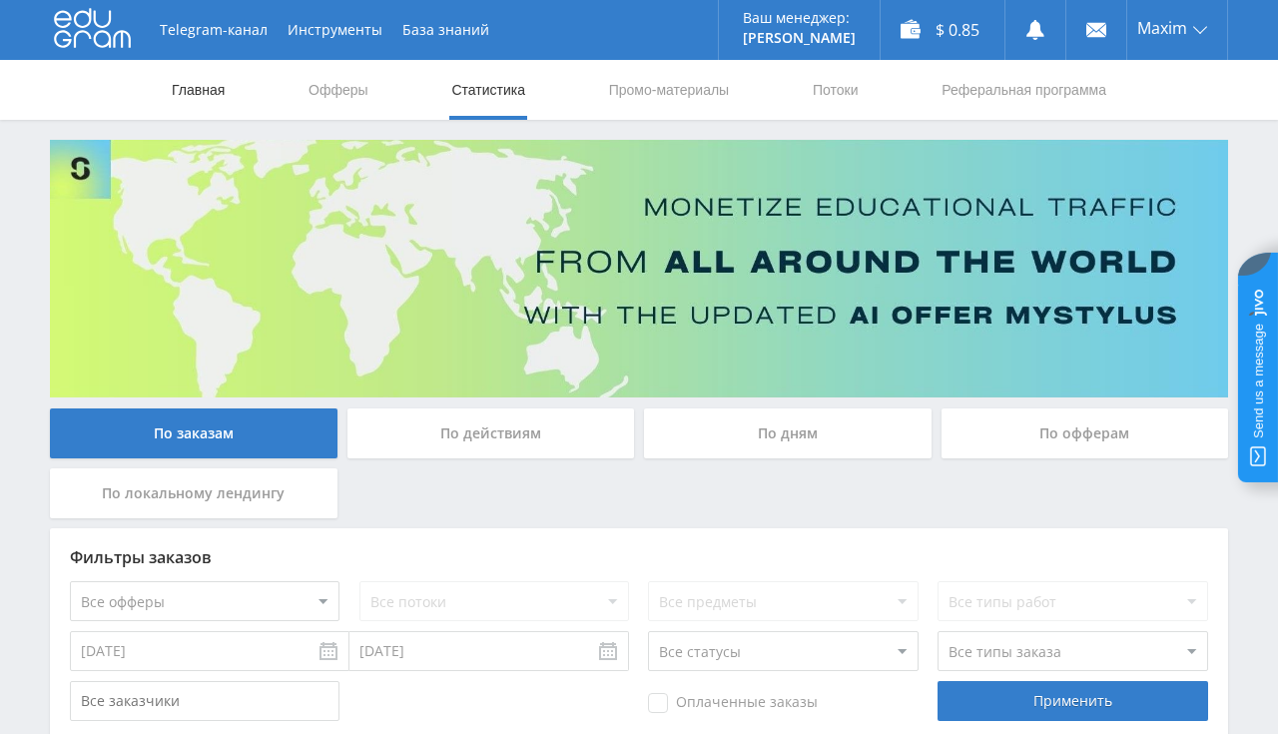
click at [213, 96] on link "Главная" at bounding box center [198, 90] width 57 height 60
click at [218, 82] on link "Главная" at bounding box center [198, 90] width 57 height 60
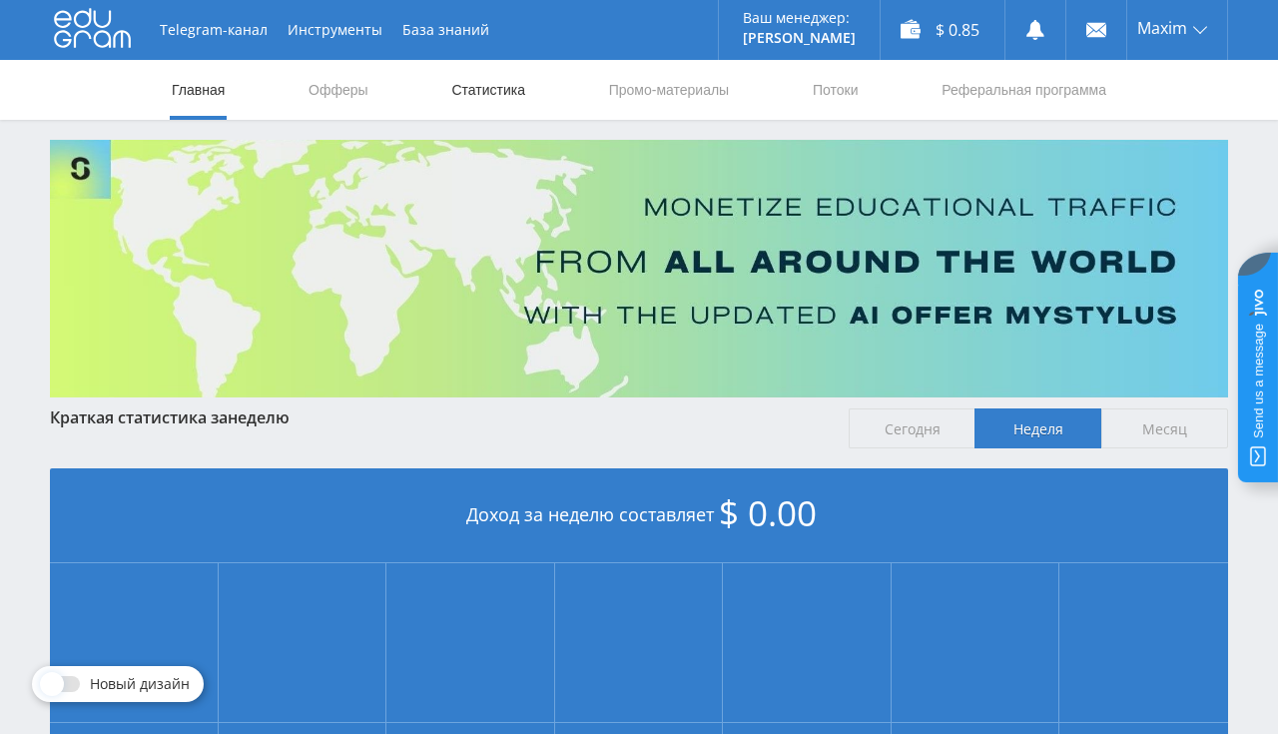
click at [463, 91] on link "Статистика" at bounding box center [488, 90] width 78 height 60
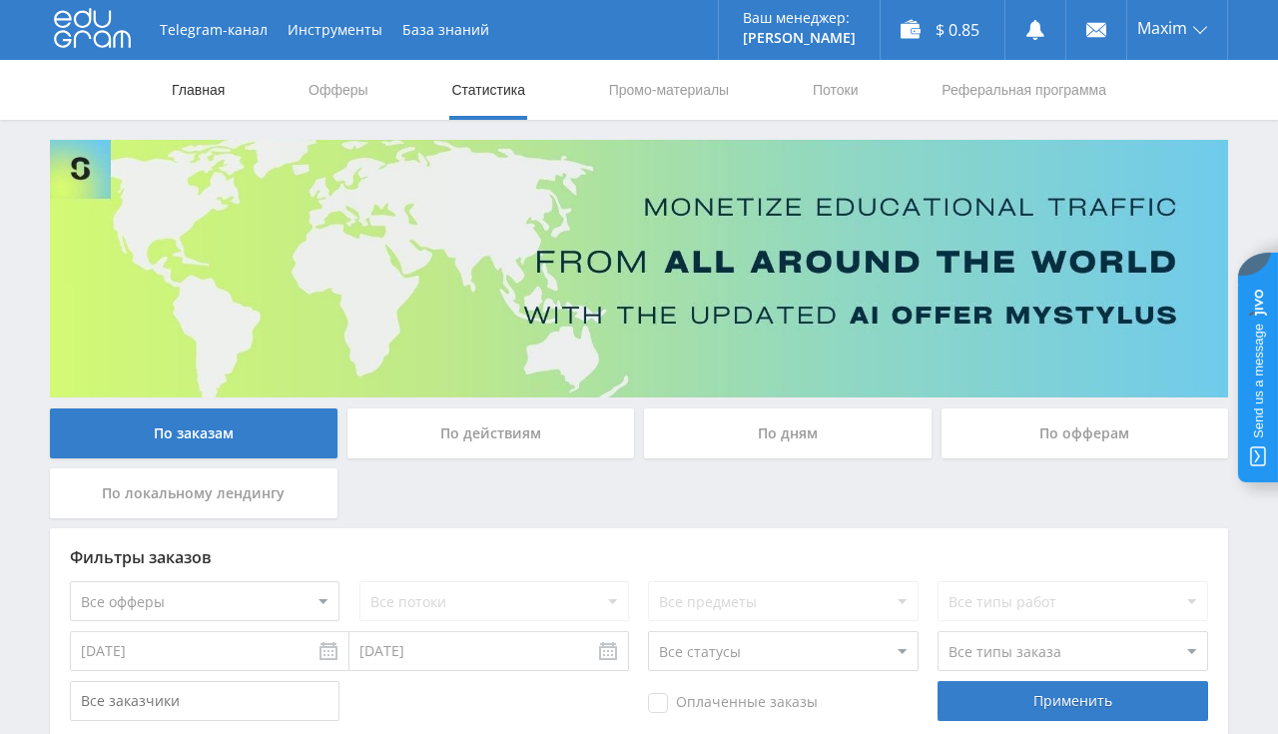
click at [181, 80] on link "Главная" at bounding box center [198, 90] width 57 height 60
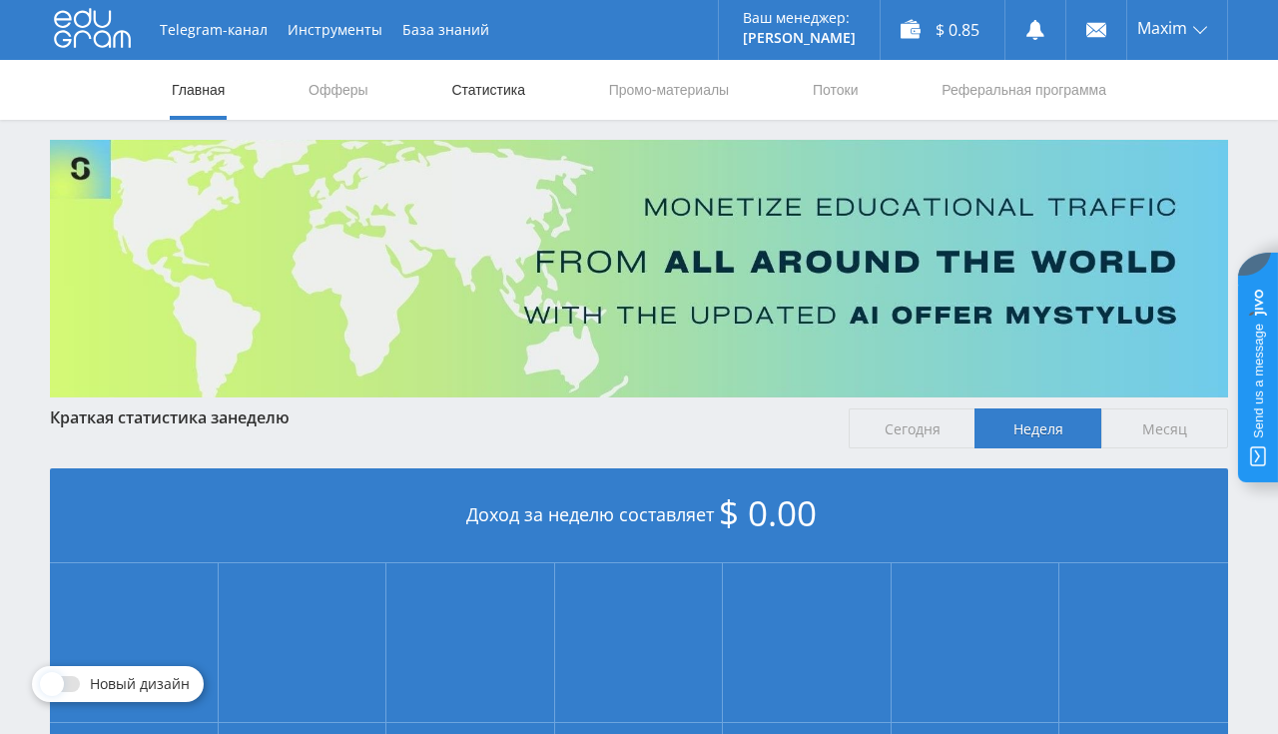
click at [510, 87] on link "Статистика" at bounding box center [488, 90] width 78 height 60
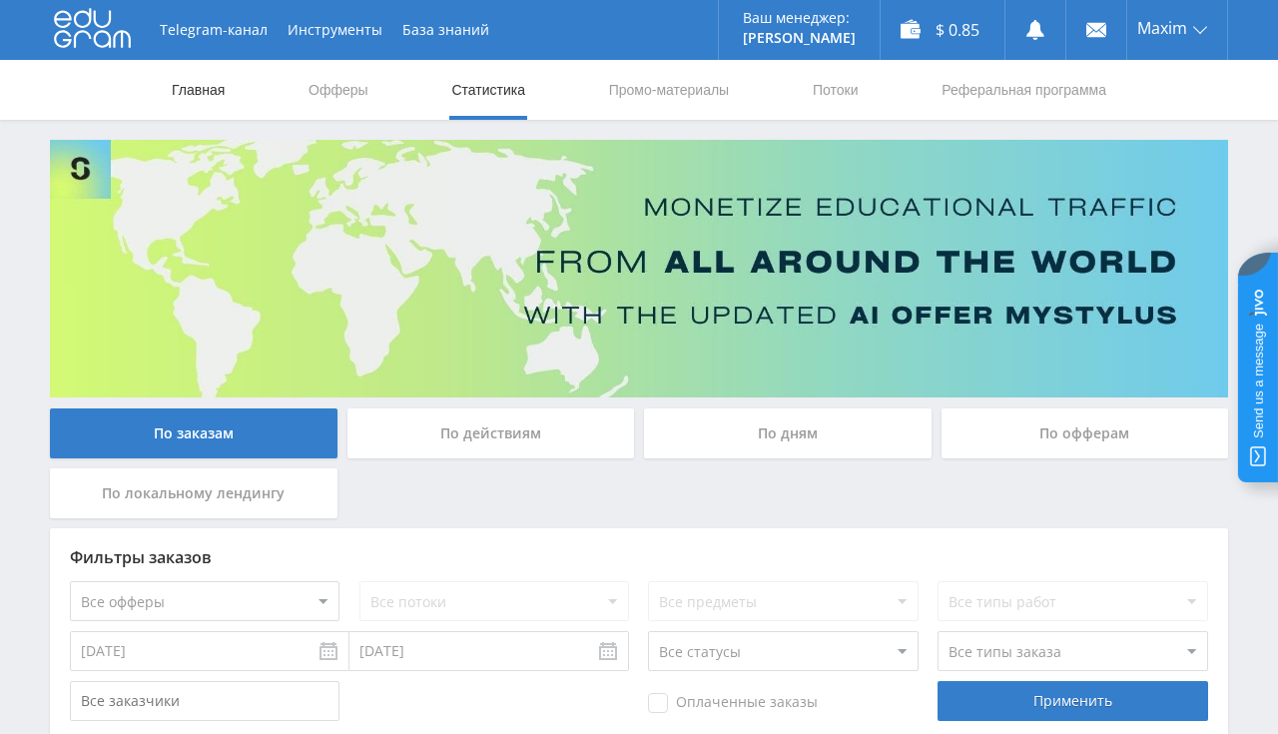
click at [192, 86] on link "Главная" at bounding box center [198, 90] width 57 height 60
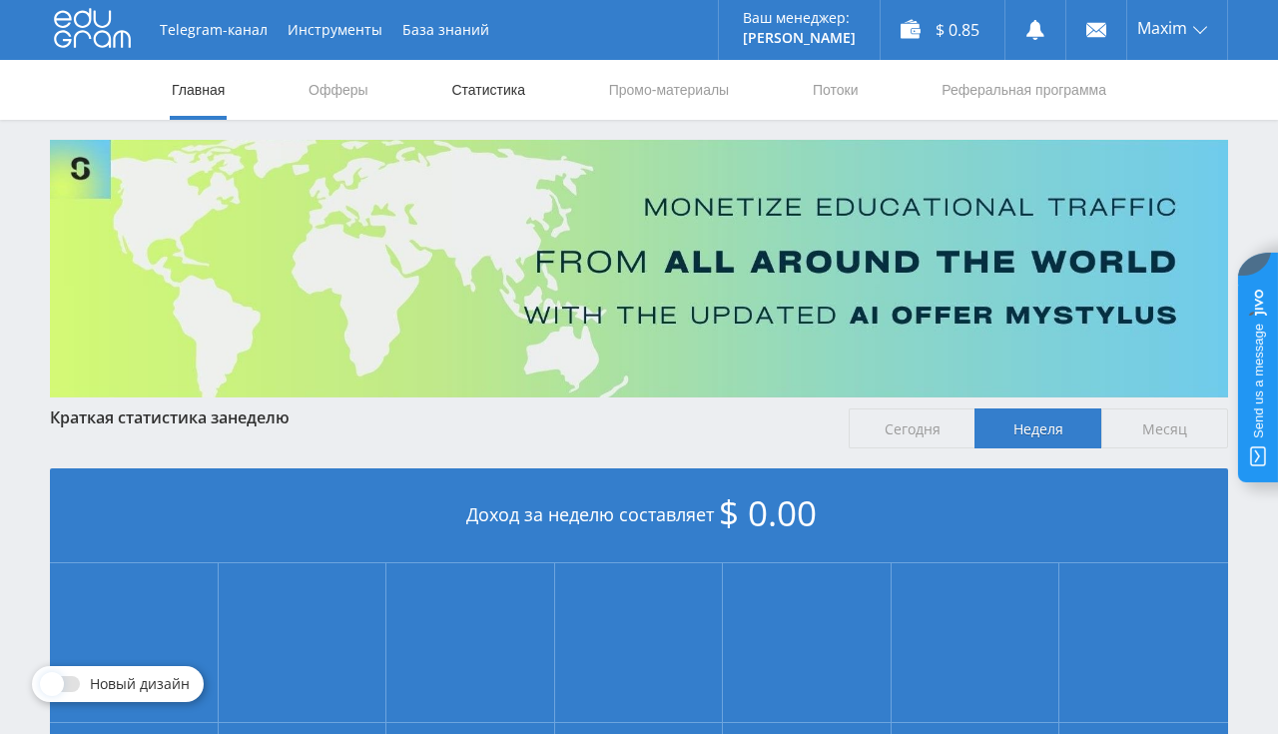
click at [498, 93] on link "Статистика" at bounding box center [488, 90] width 78 height 60
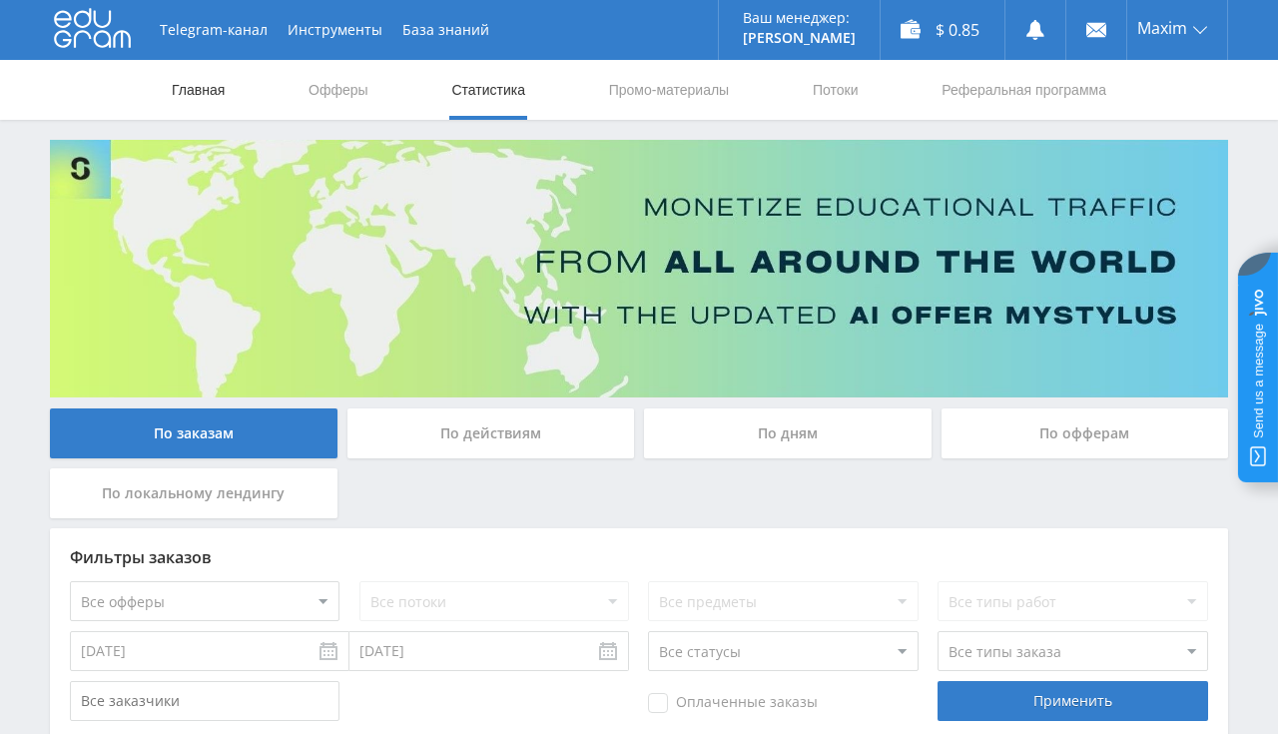
click at [195, 83] on link "Главная" at bounding box center [198, 90] width 57 height 60
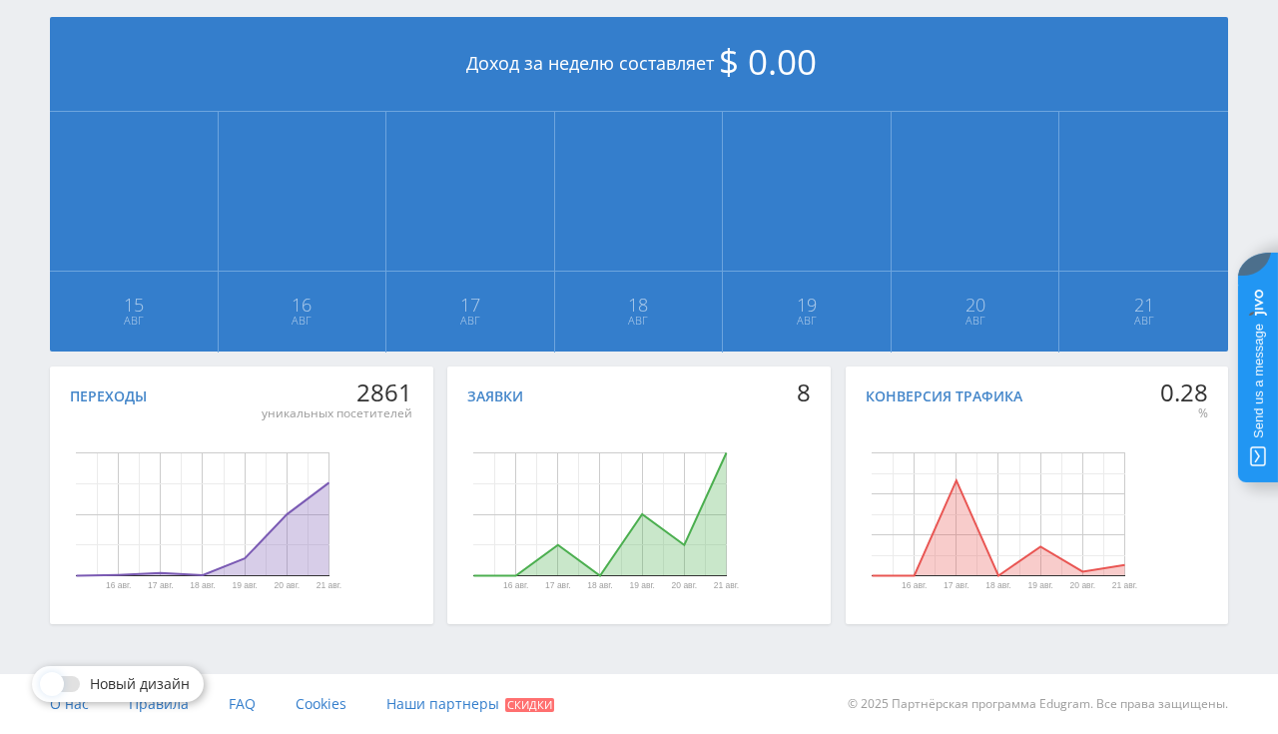
scroll to position [29, 0]
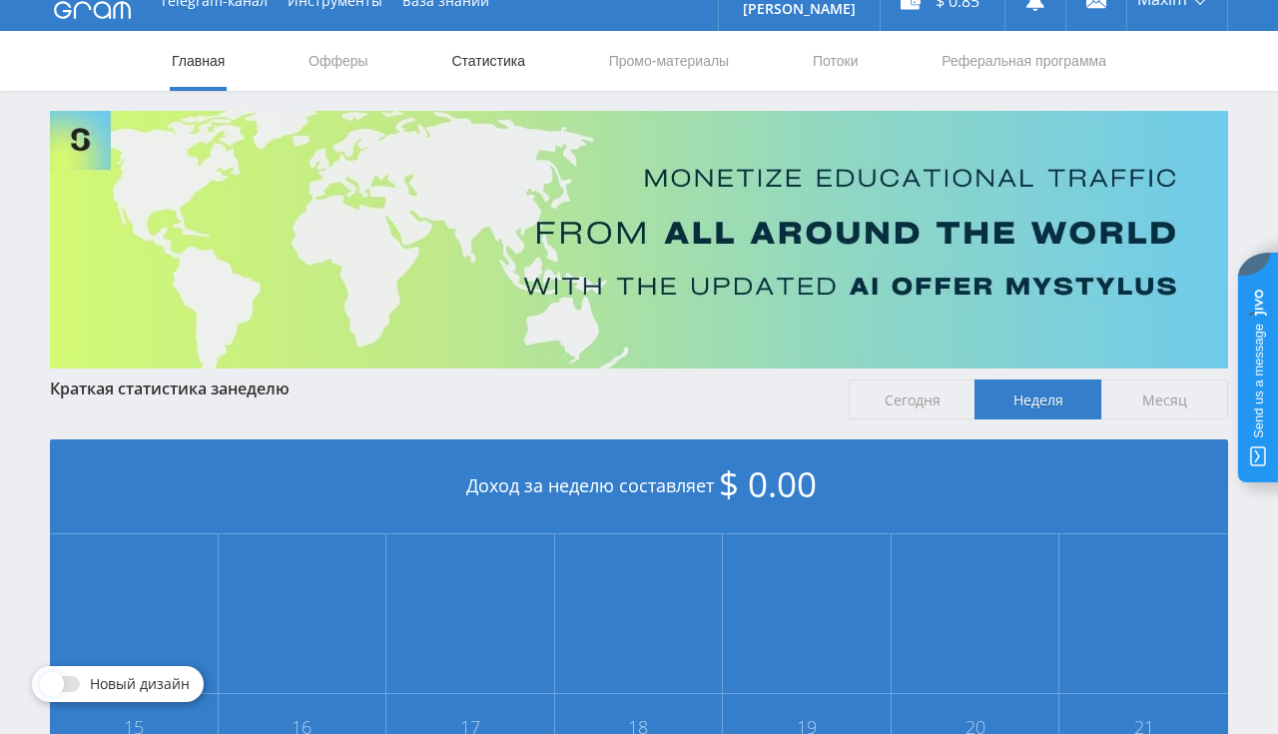
click at [497, 62] on link "Статистика" at bounding box center [488, 61] width 78 height 60
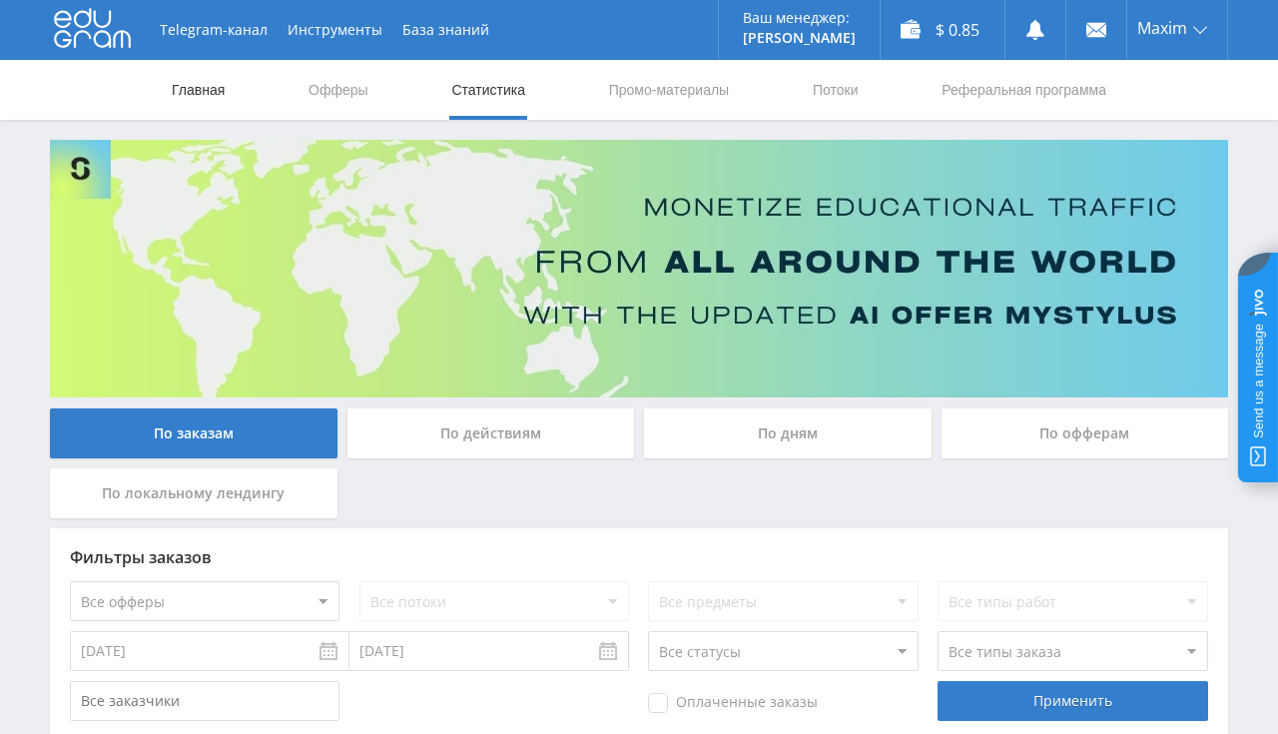
click at [216, 91] on link "Главная" at bounding box center [198, 90] width 57 height 60
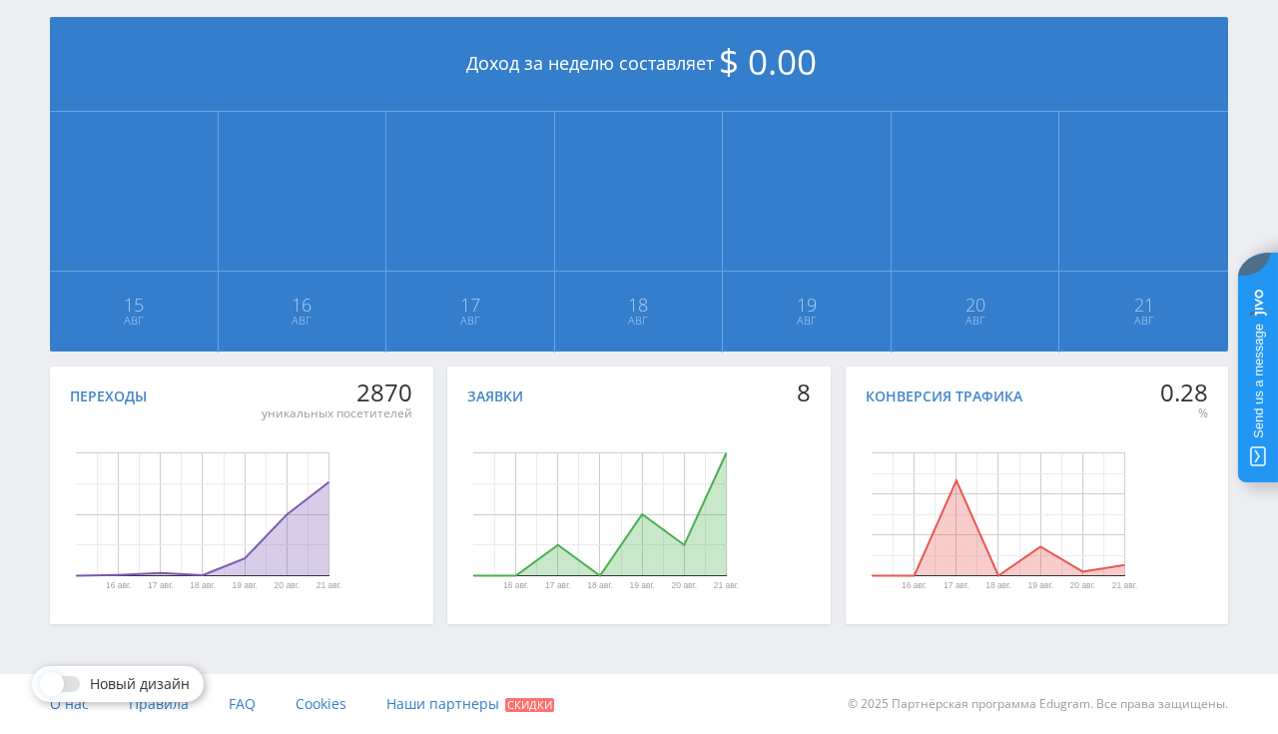
scroll to position [29, 0]
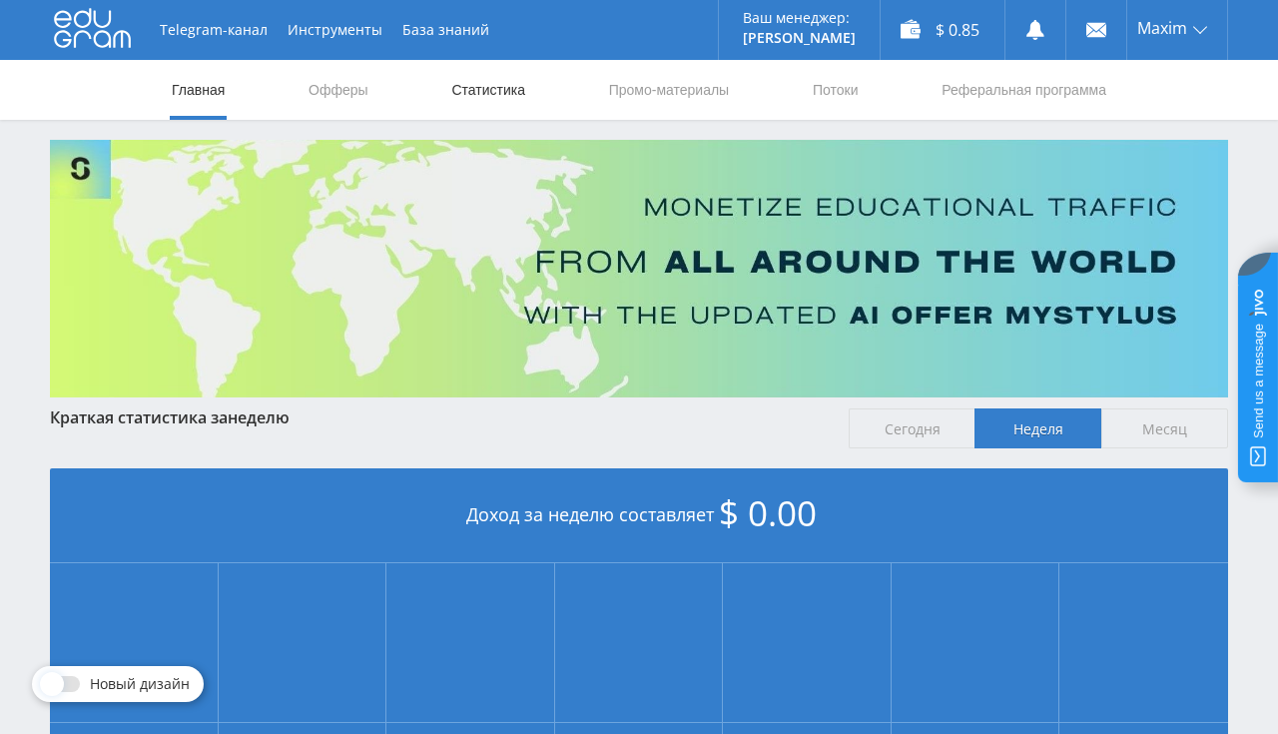
click at [472, 87] on link "Статистика" at bounding box center [488, 90] width 78 height 60
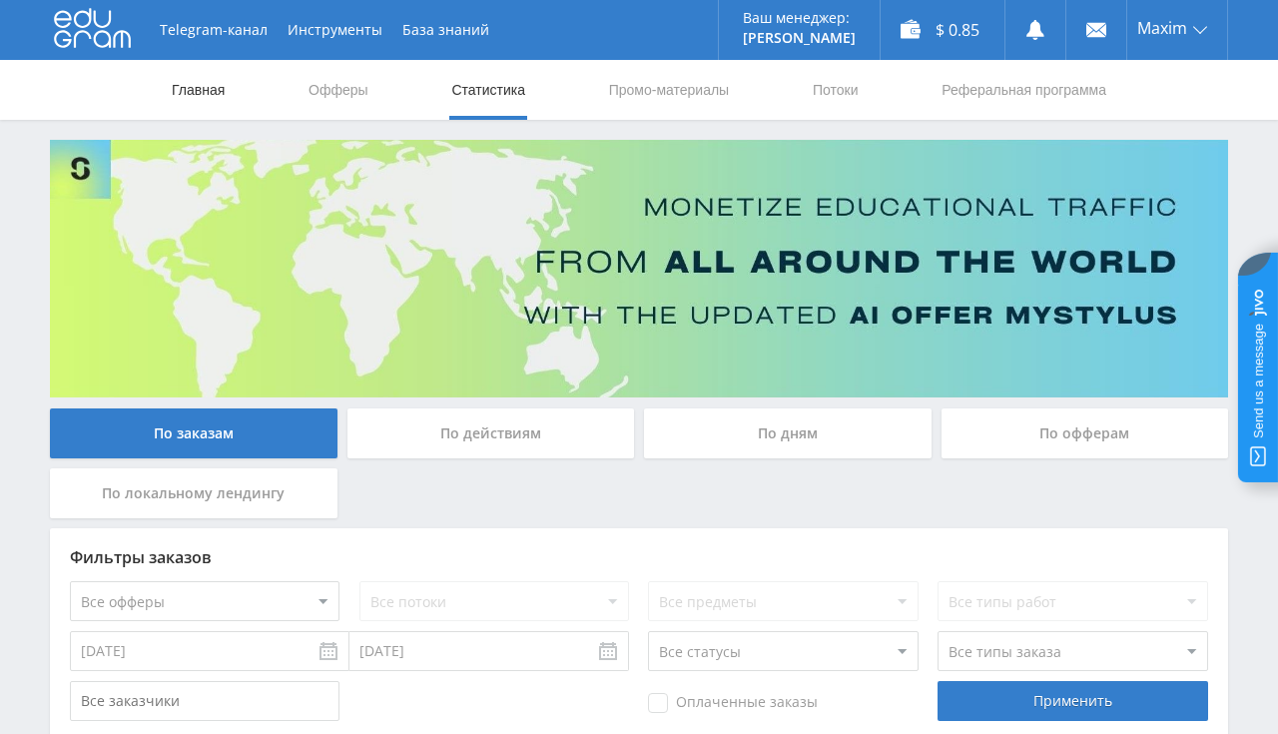
click at [196, 86] on link "Главная" at bounding box center [198, 90] width 57 height 60
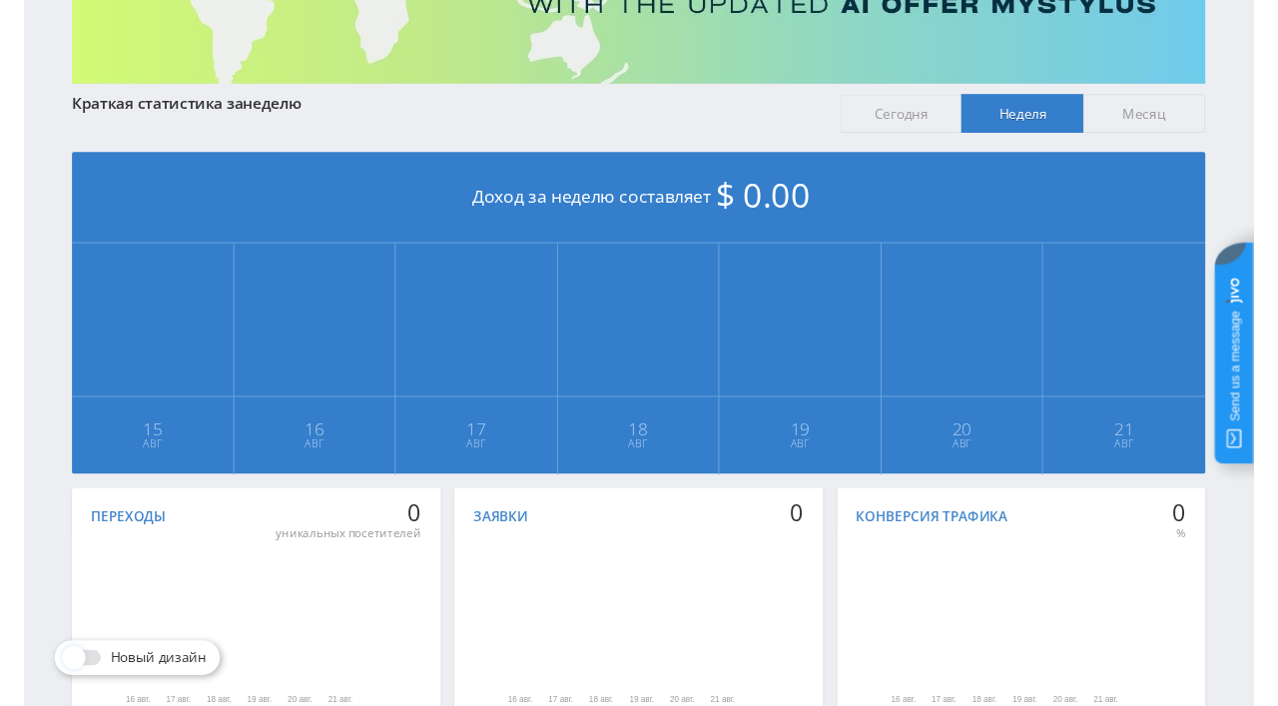
scroll to position [105, 0]
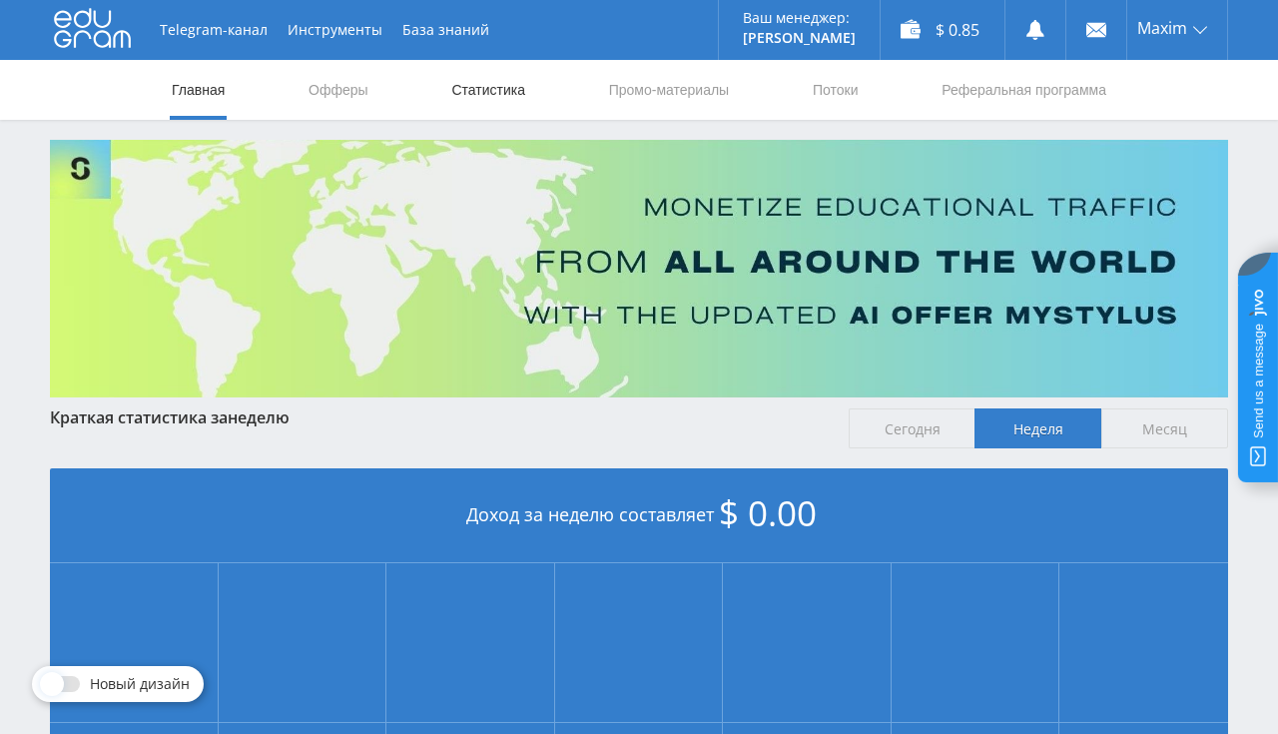
click at [483, 88] on link "Статистика" at bounding box center [488, 90] width 78 height 60
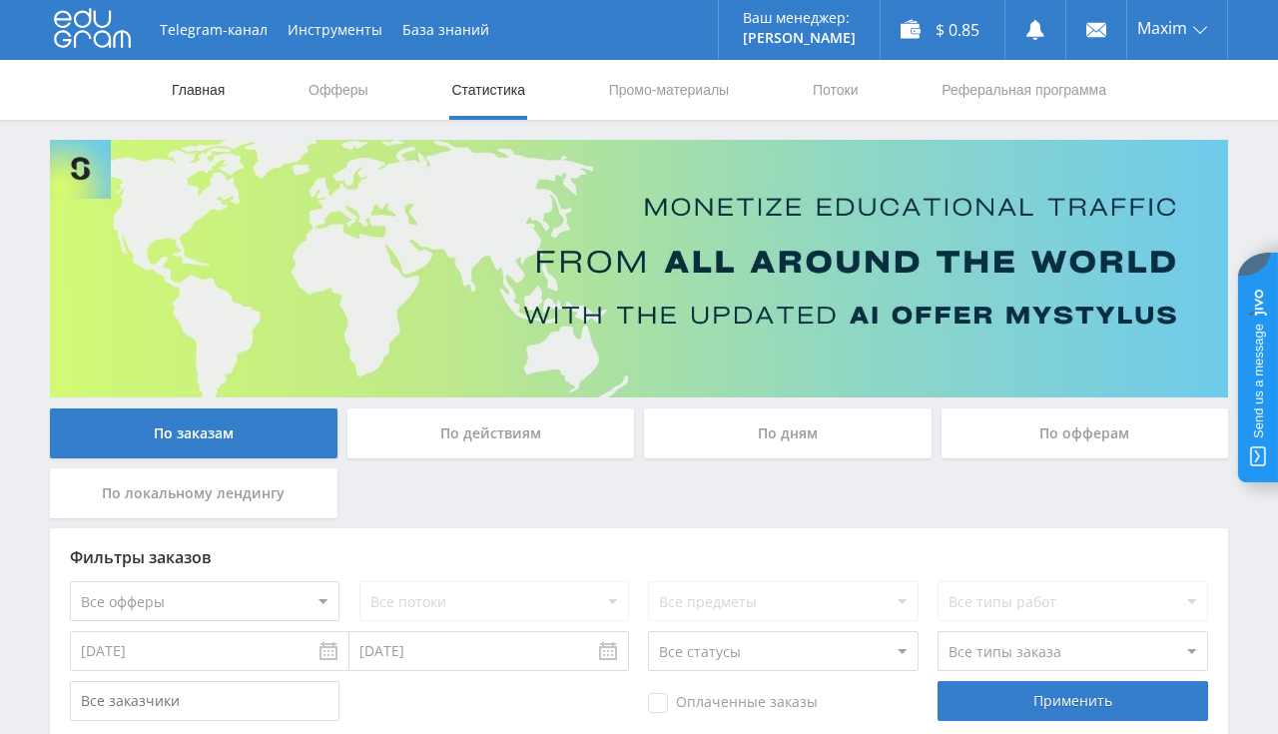
click at [198, 79] on link "Главная" at bounding box center [198, 90] width 57 height 60
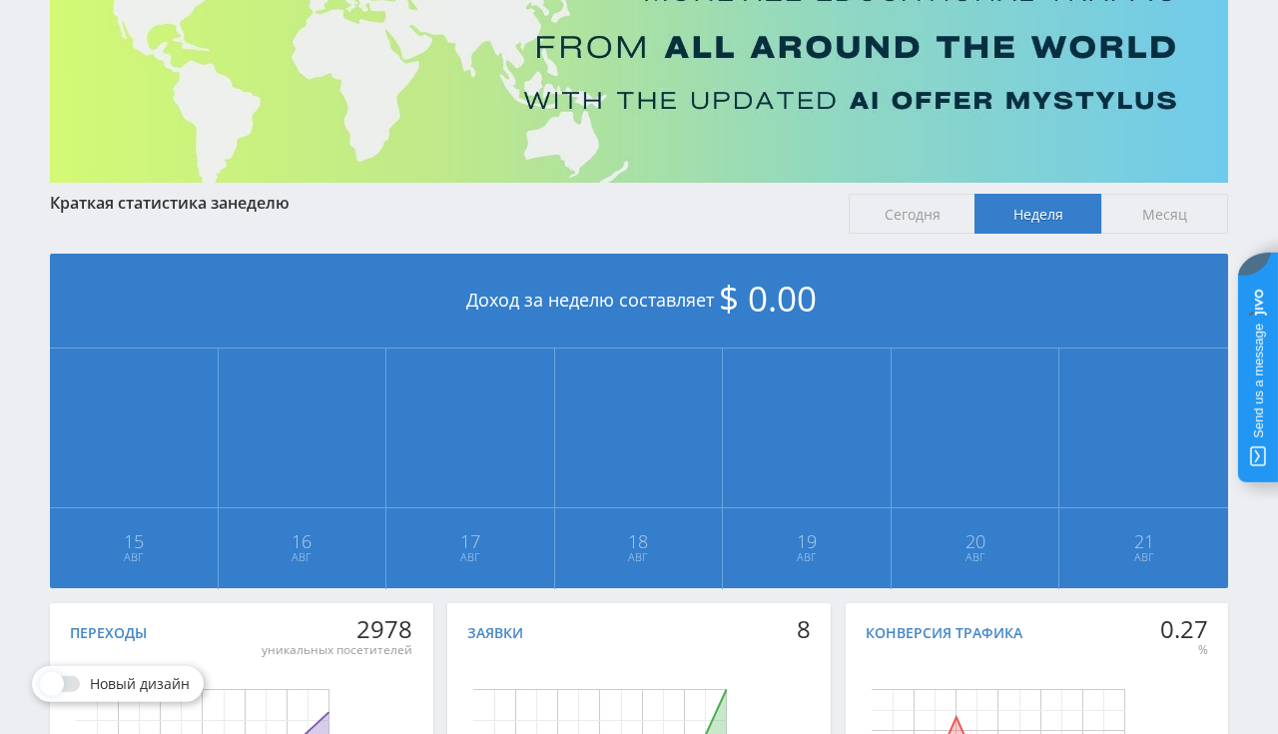
scroll to position [135, 0]
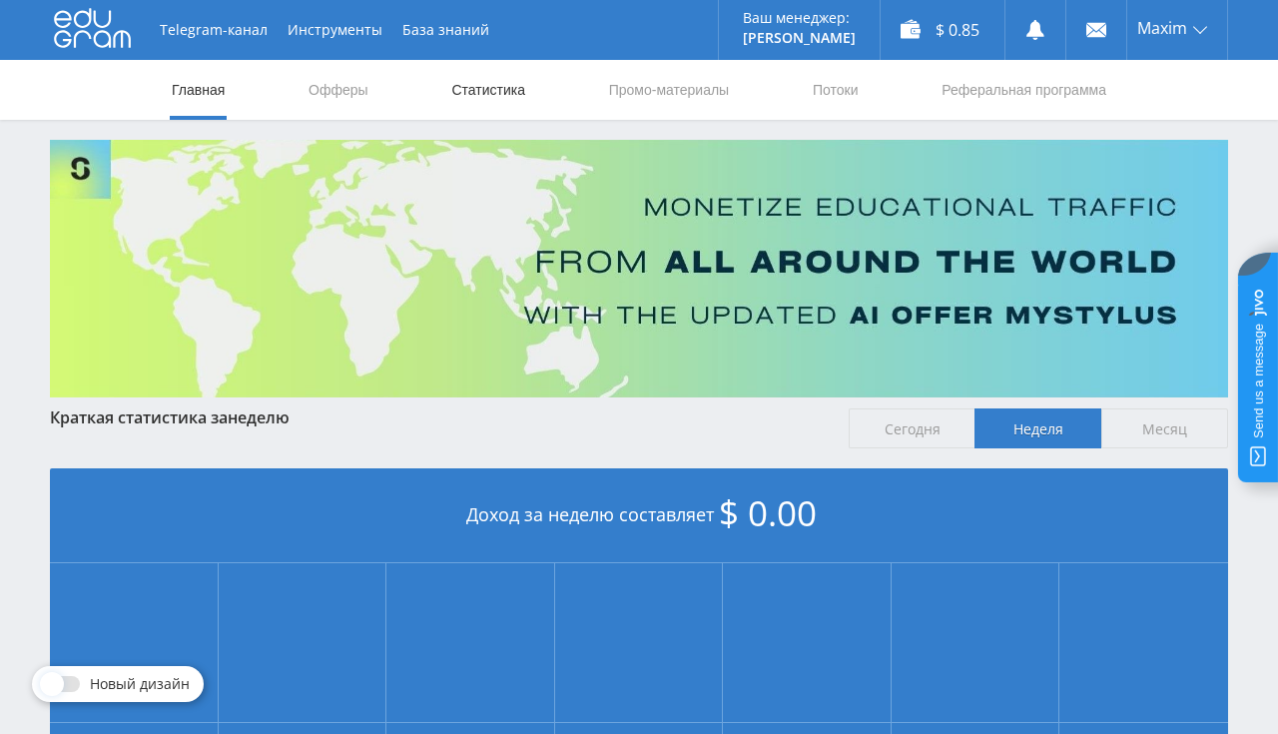
click at [496, 94] on link "Статистика" at bounding box center [488, 90] width 78 height 60
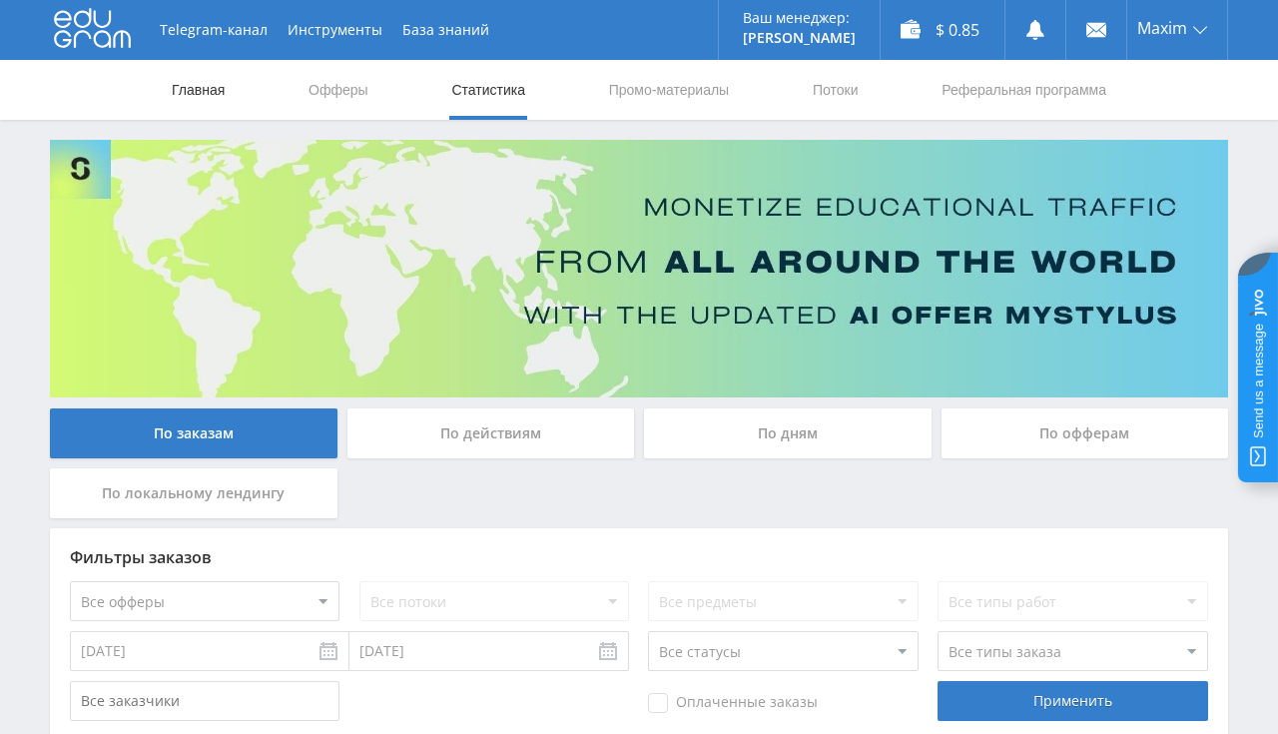
click at [214, 82] on link "Главная" at bounding box center [198, 90] width 57 height 60
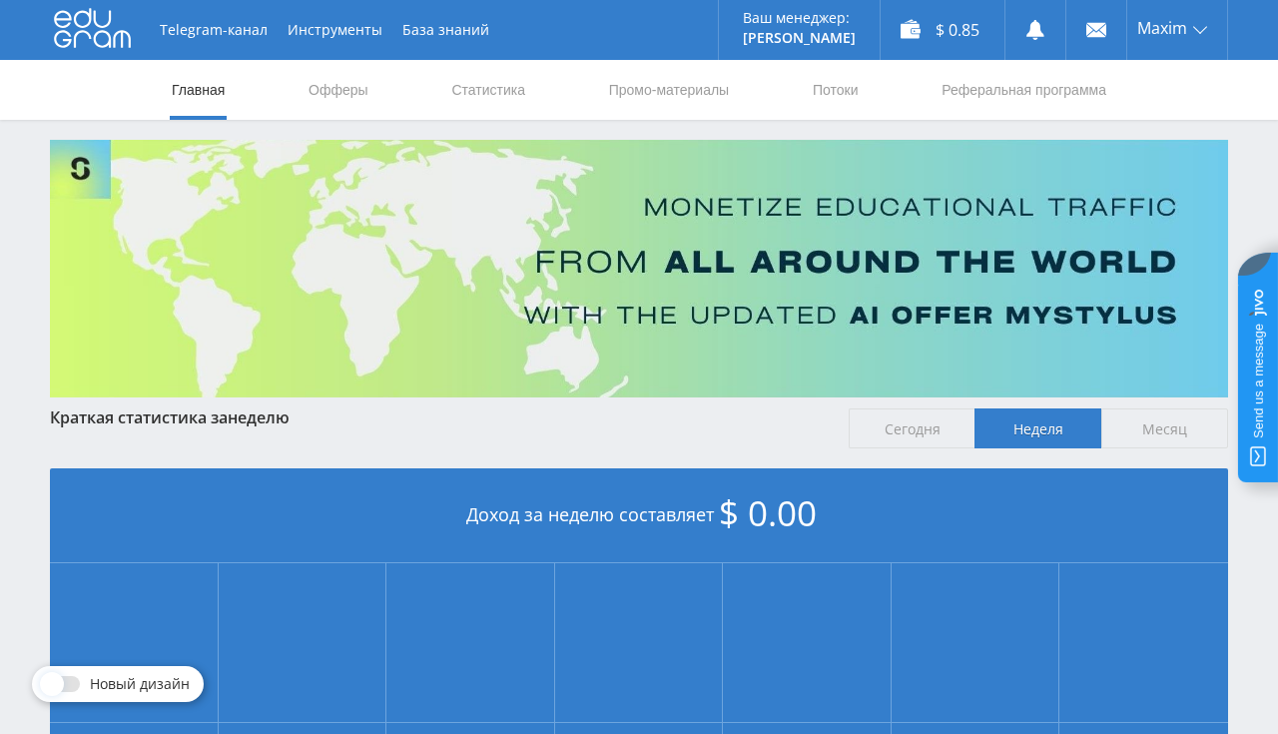
scroll to position [421, 0]
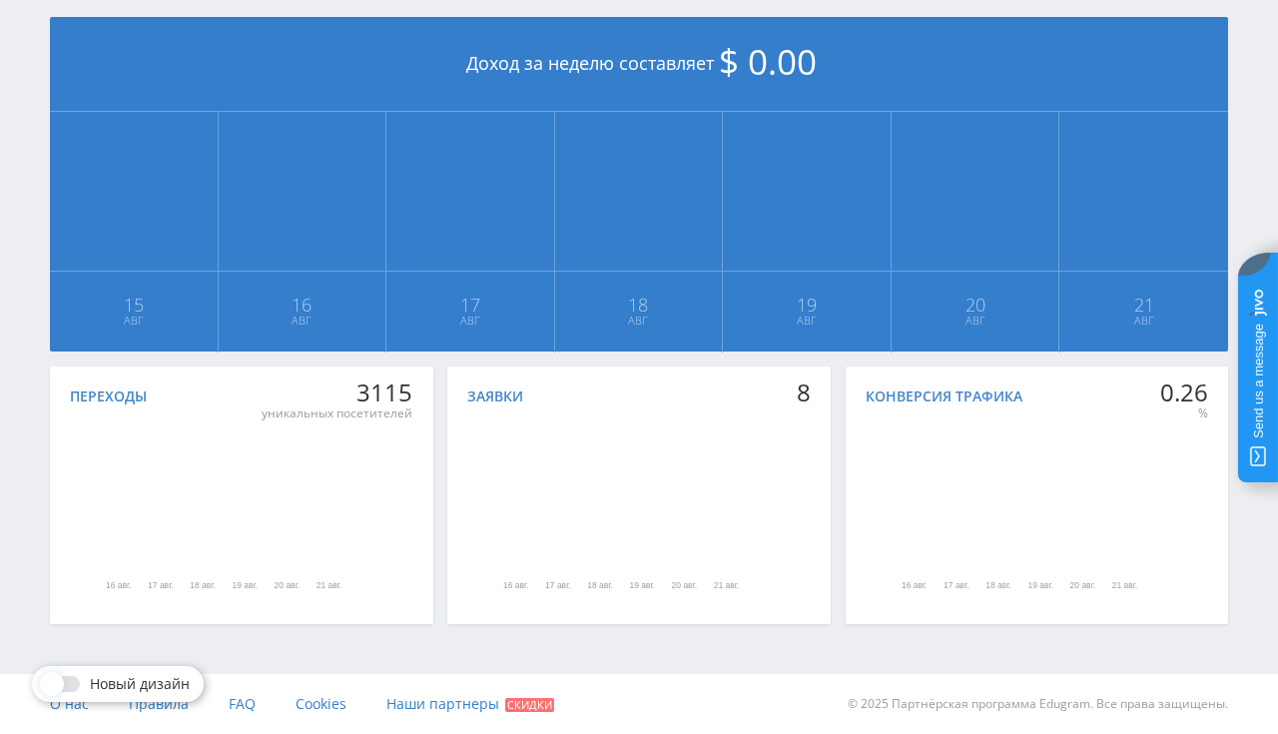
scroll to position [29, 0]
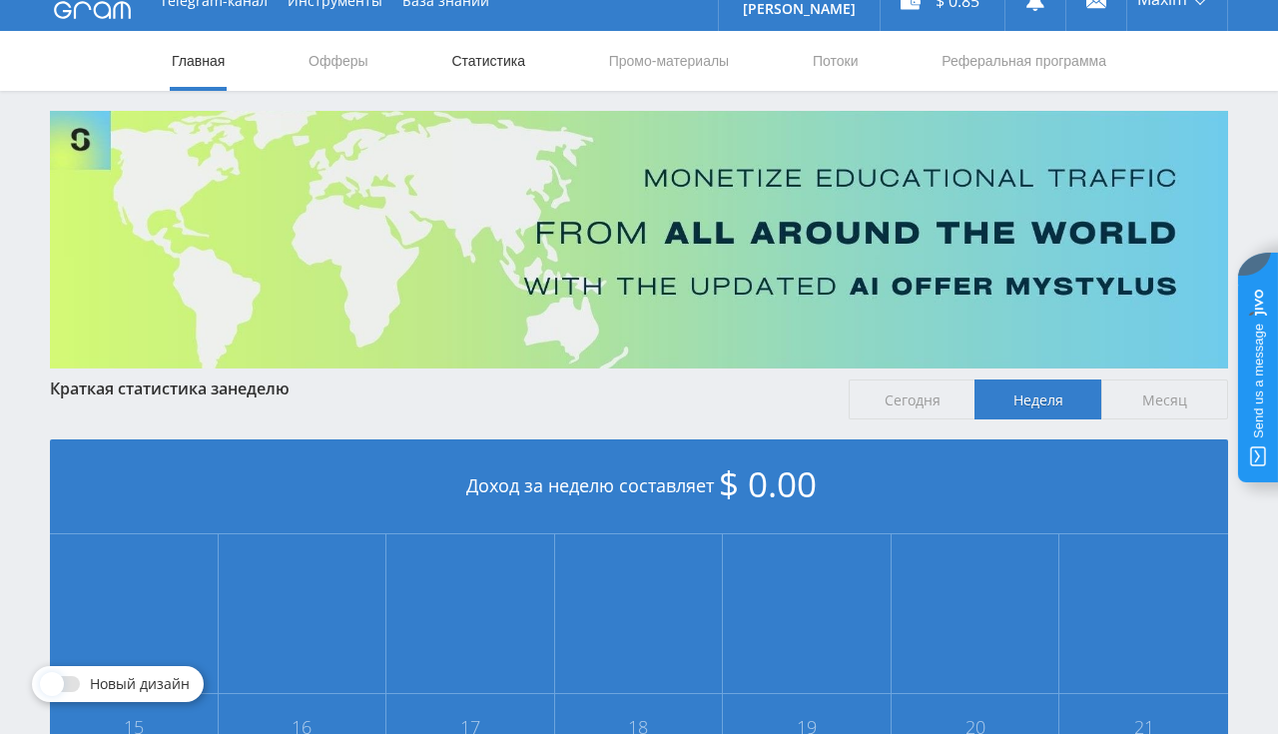
click at [504, 68] on link "Статистика" at bounding box center [488, 61] width 78 height 60
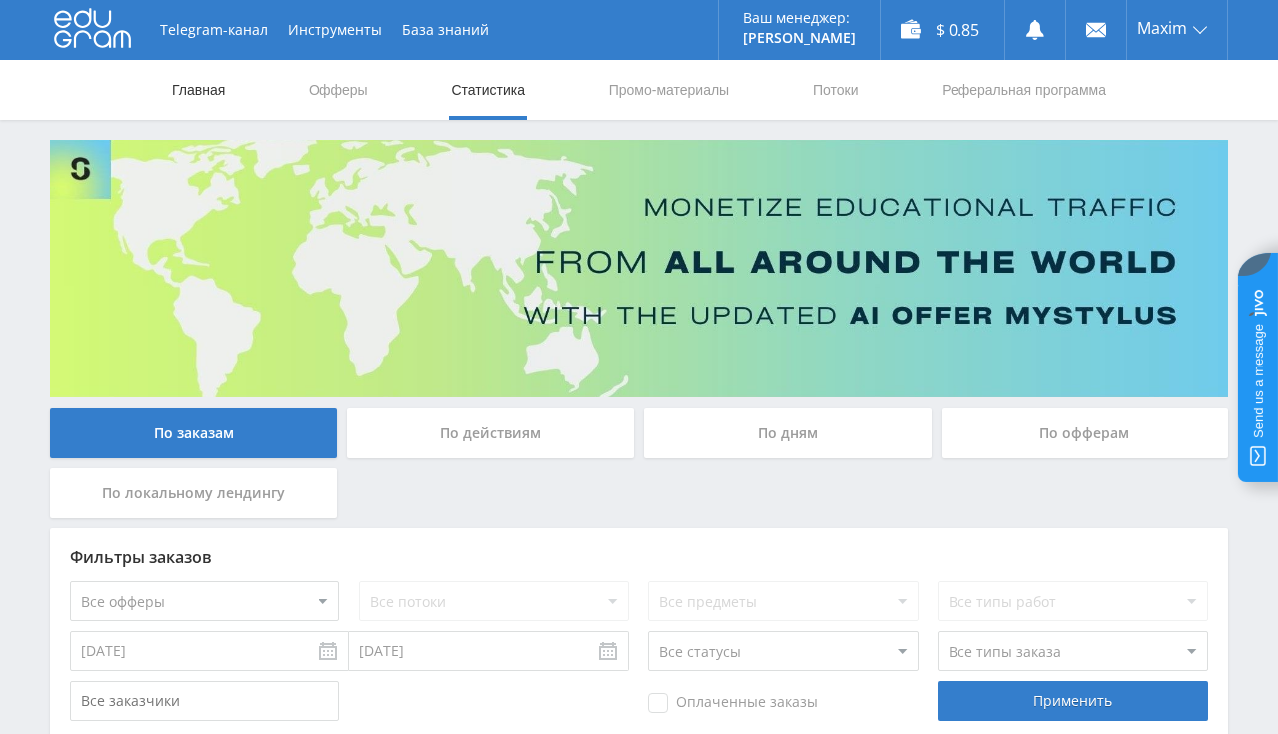
click at [177, 90] on link "Главная" at bounding box center [198, 90] width 57 height 60
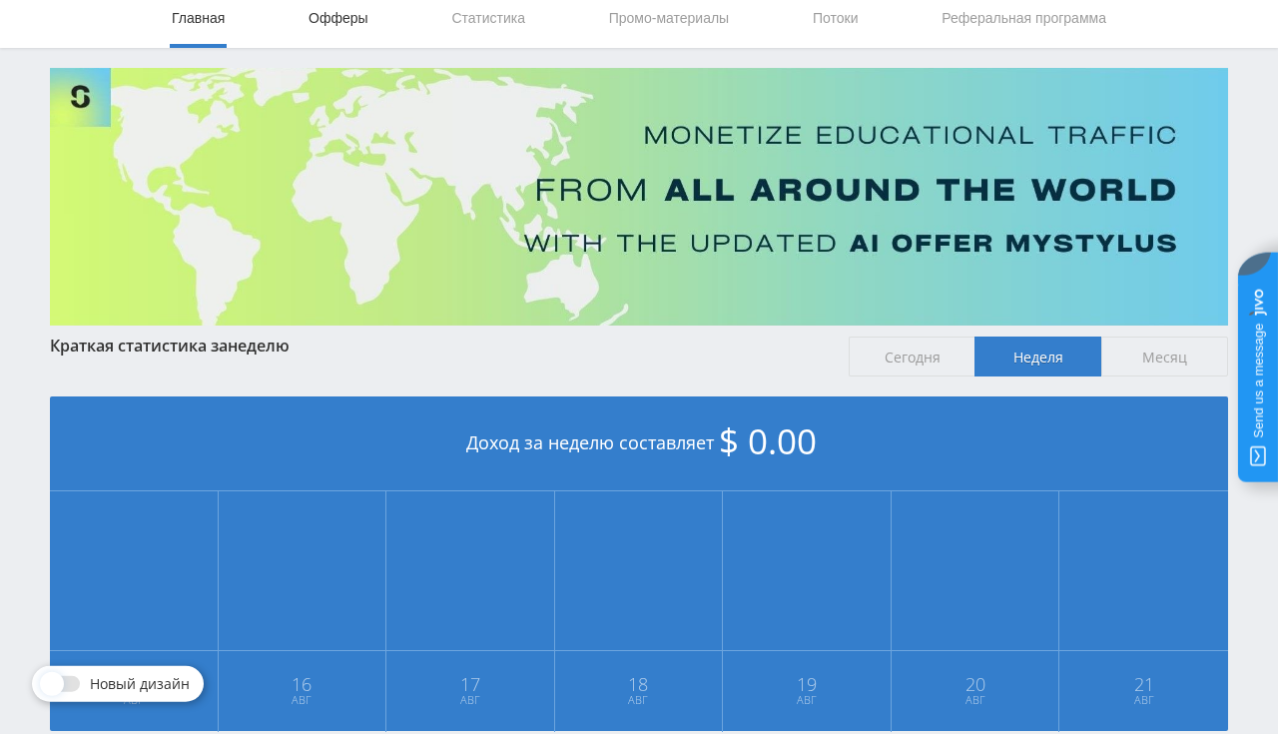
scroll to position [29, 0]
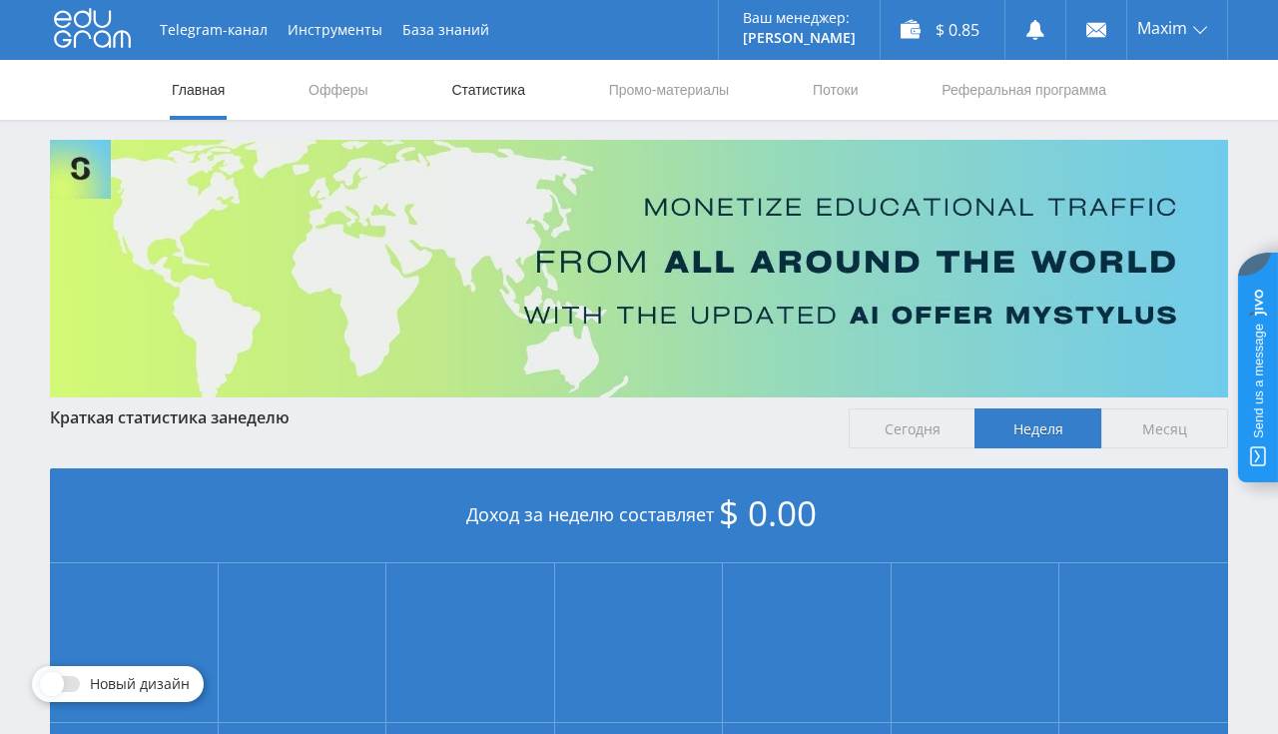
click at [490, 70] on link "Статистика" at bounding box center [488, 90] width 78 height 60
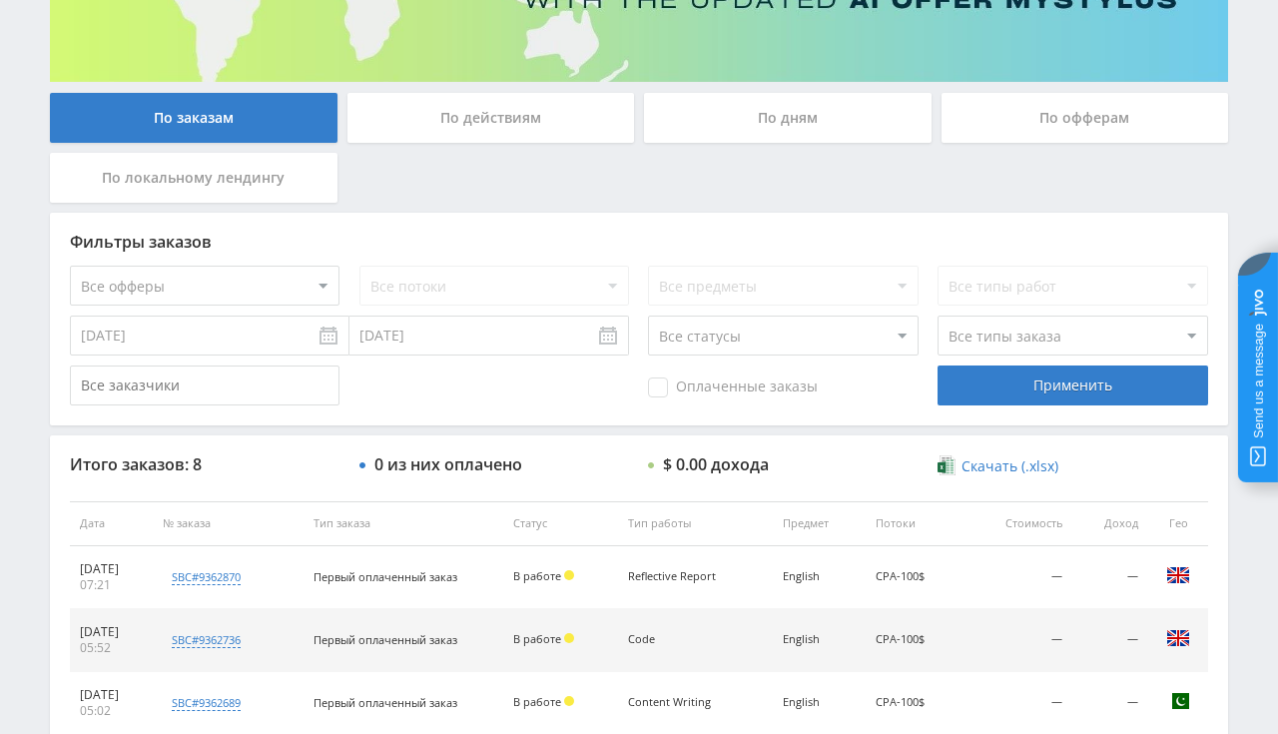
scroll to position [316, 0]
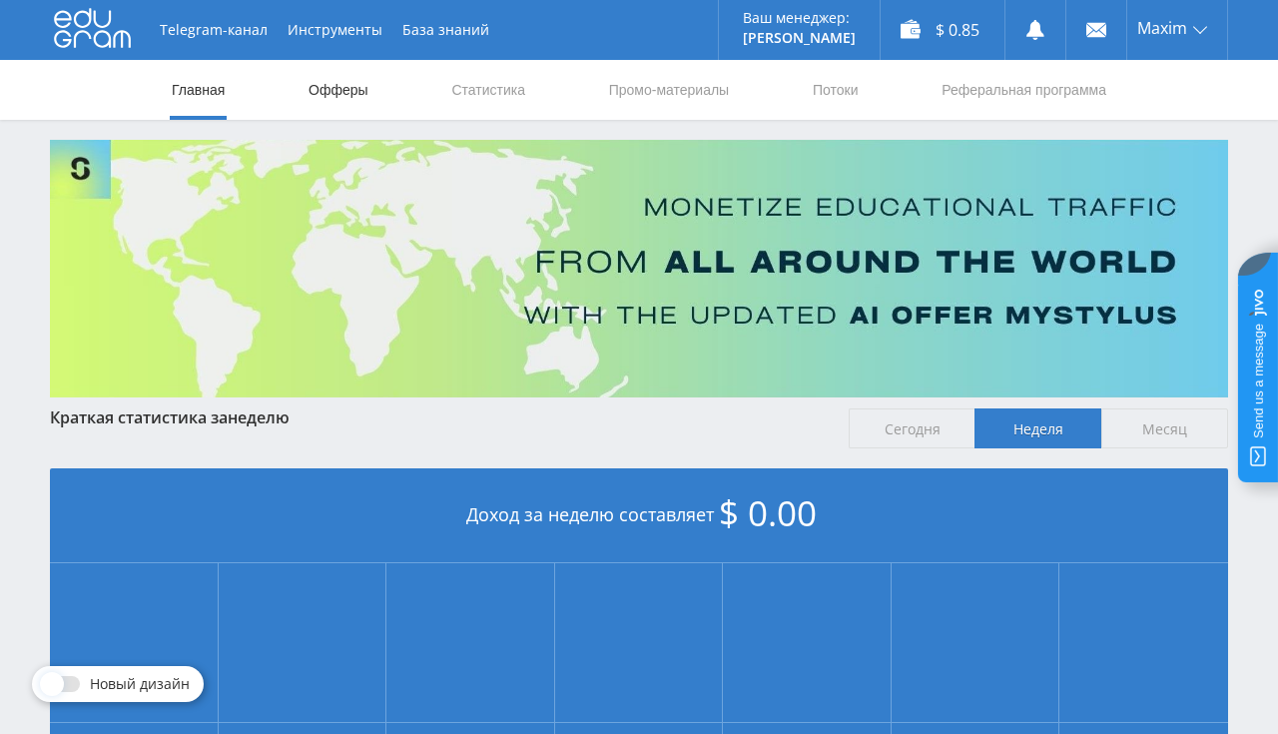
click at [353, 97] on link "Офферы" at bounding box center [339, 90] width 64 height 60
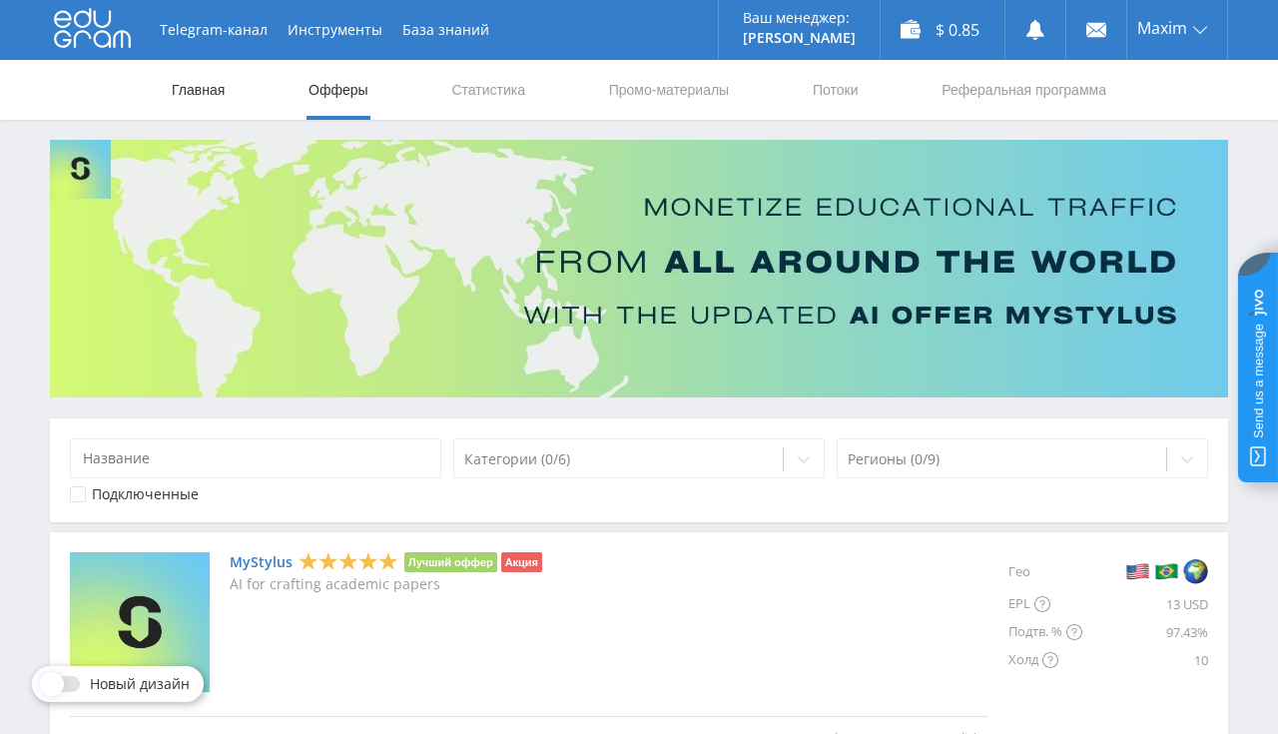
click at [210, 94] on link "Главная" at bounding box center [198, 90] width 57 height 60
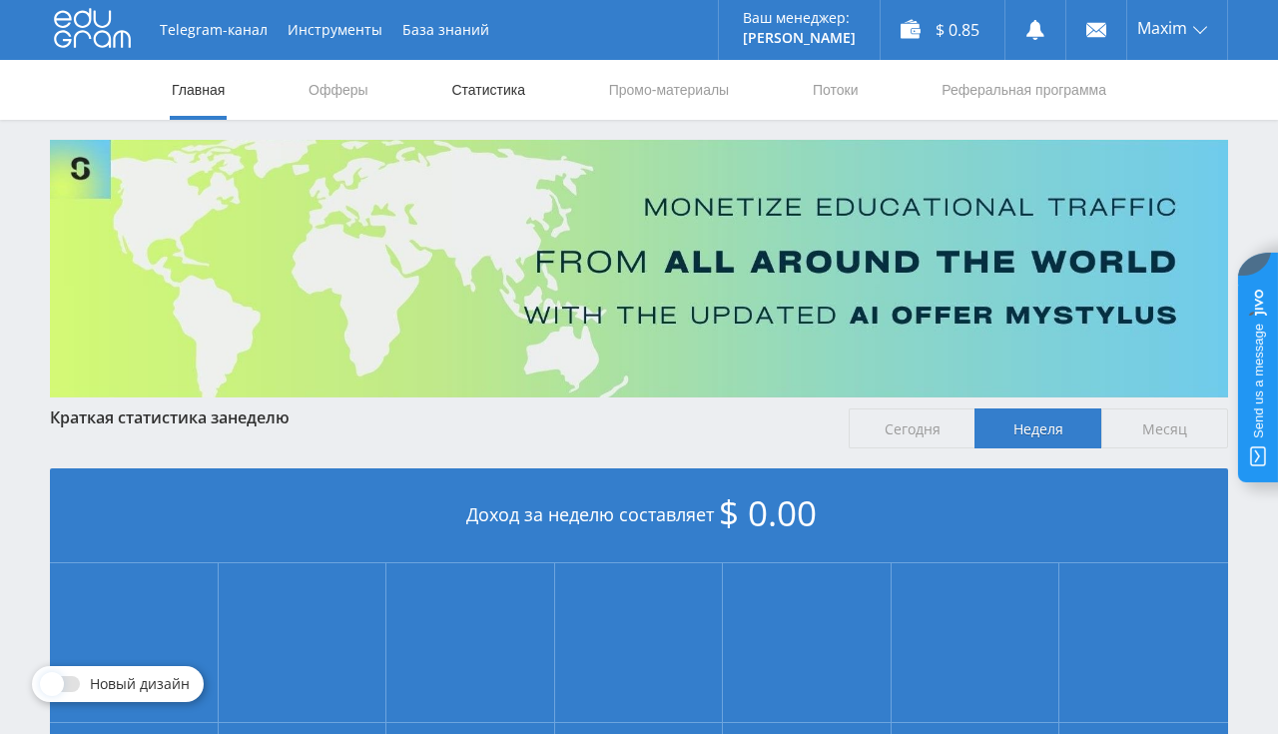
click at [463, 94] on link "Статистика" at bounding box center [488, 90] width 78 height 60
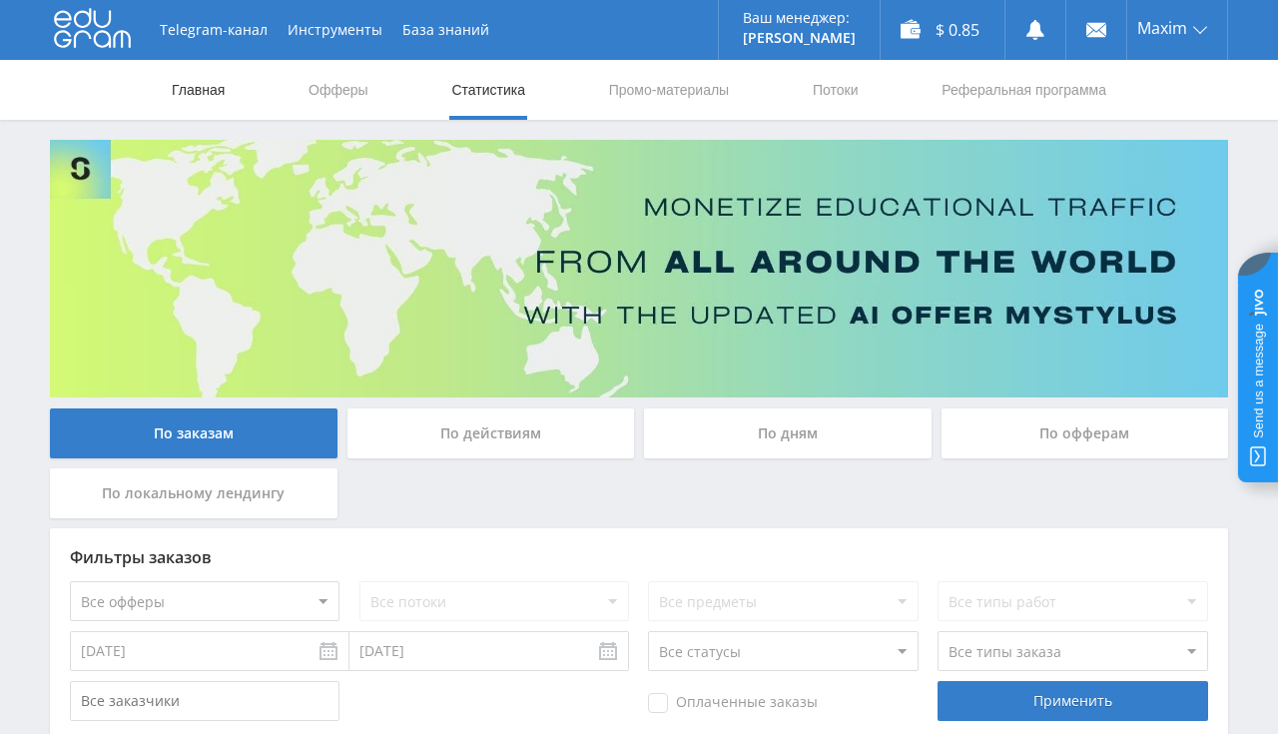
click at [201, 84] on link "Главная" at bounding box center [198, 90] width 57 height 60
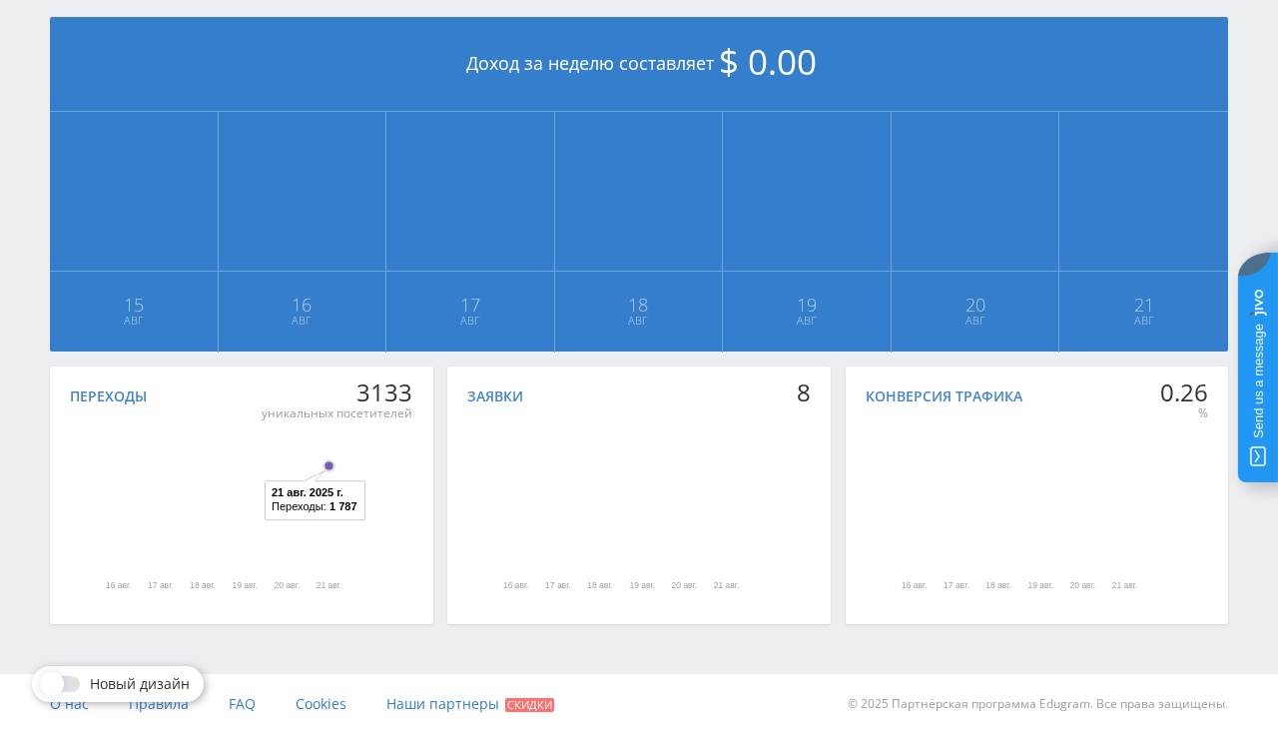
scroll to position [29, 0]
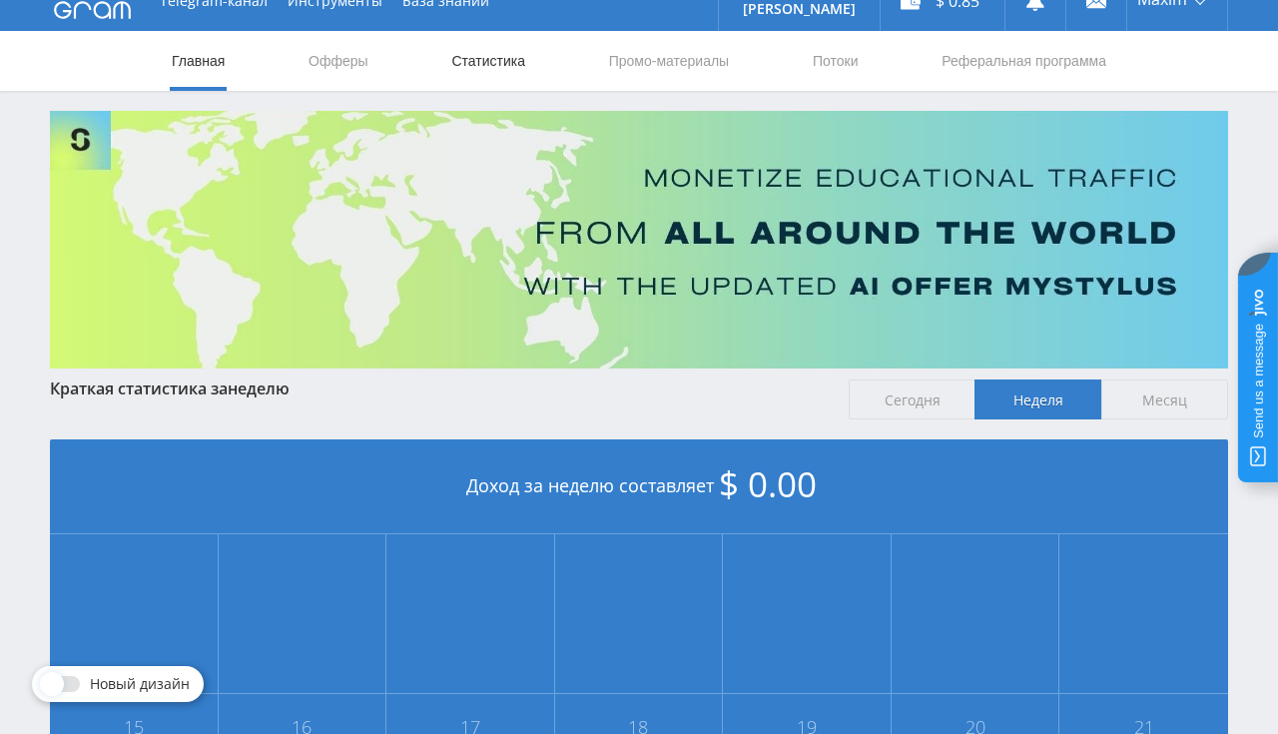
click at [486, 63] on link "Статистика" at bounding box center [488, 61] width 78 height 60
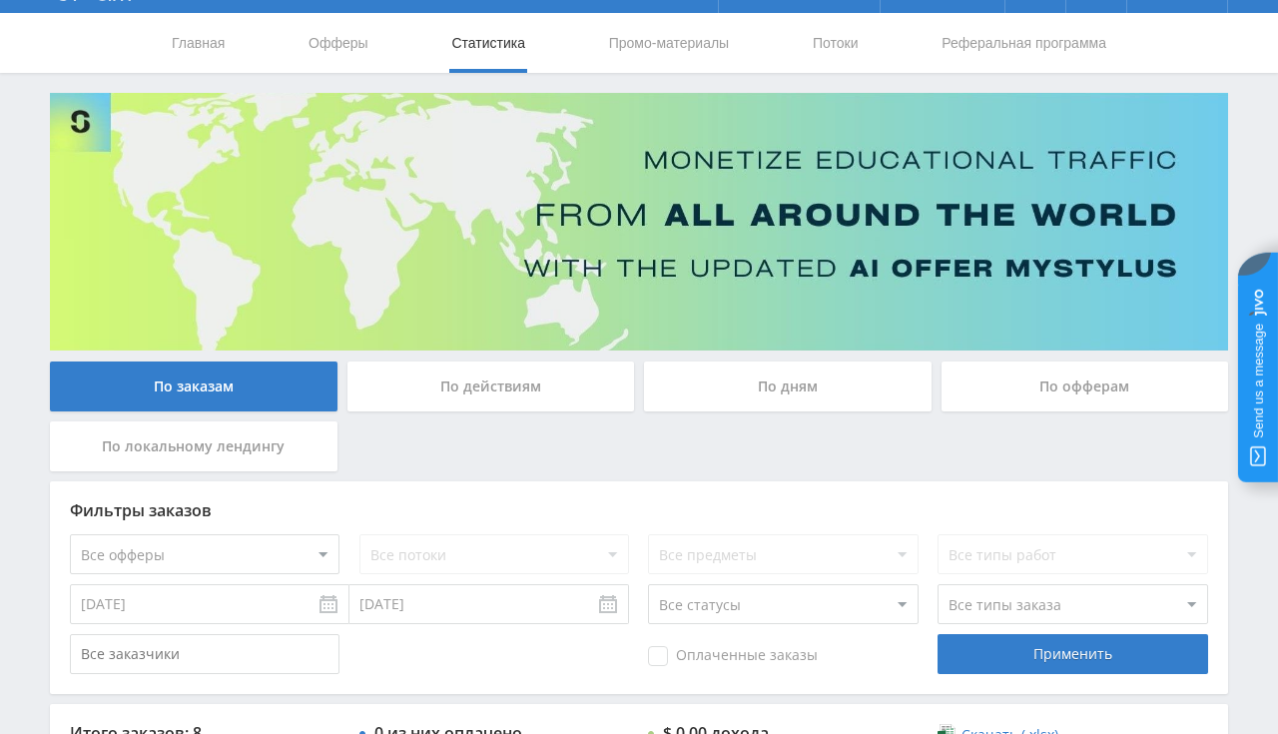
scroll to position [29, 0]
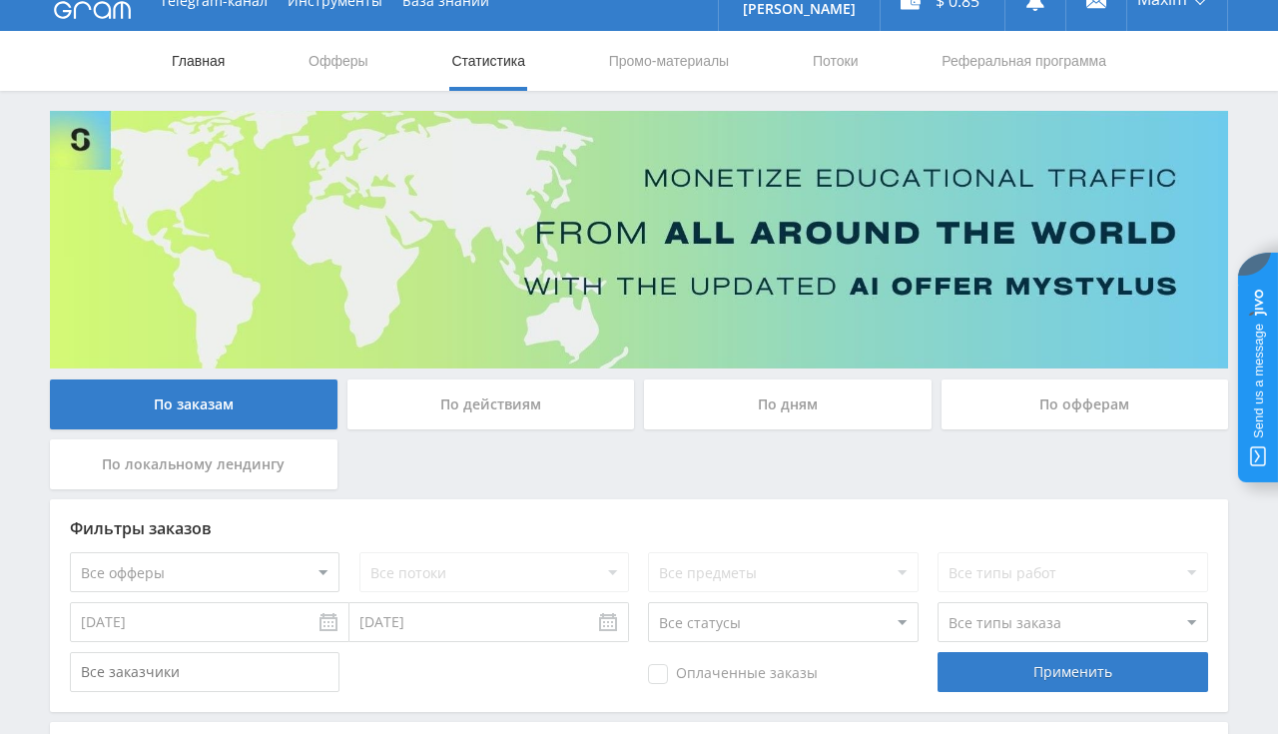
click at [216, 51] on link "Главная" at bounding box center [198, 61] width 57 height 60
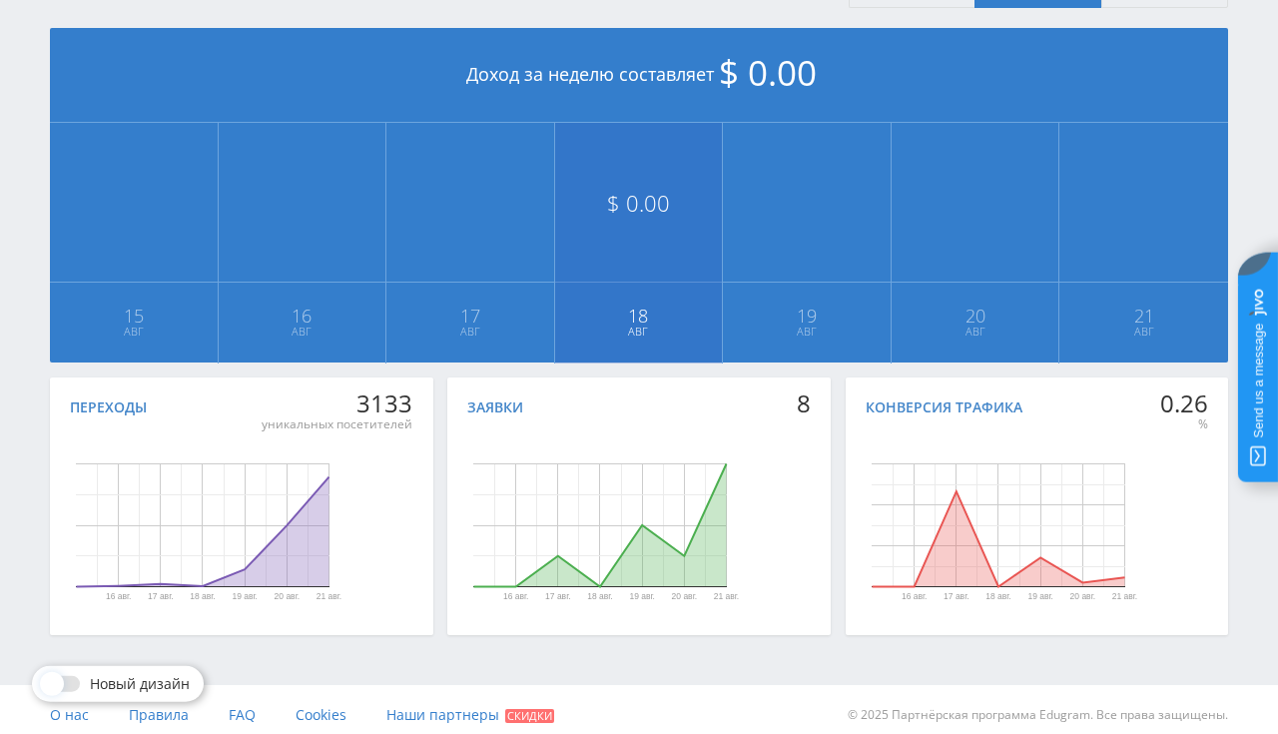
scroll to position [451, 0]
